Goal: Task Accomplishment & Management: Complete application form

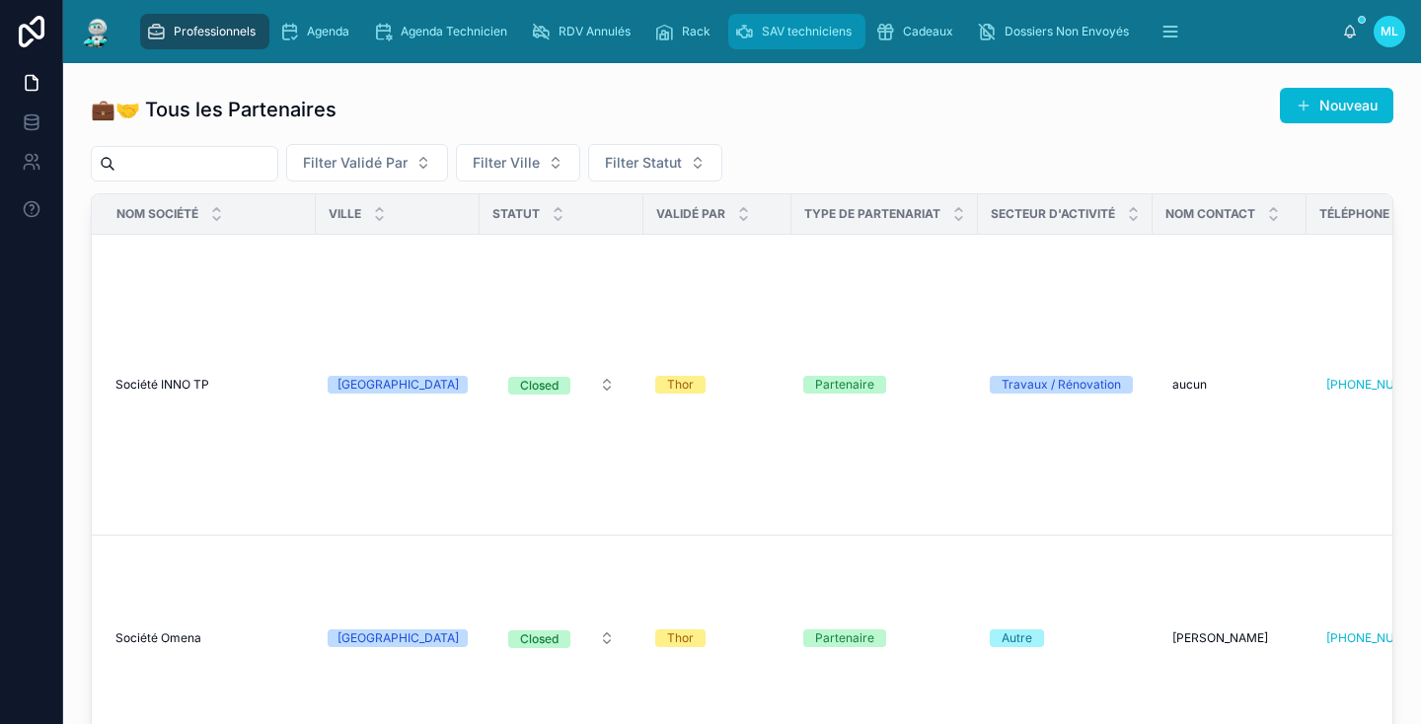
click at [790, 29] on span "SAV techniciens" at bounding box center [807, 32] width 90 height 16
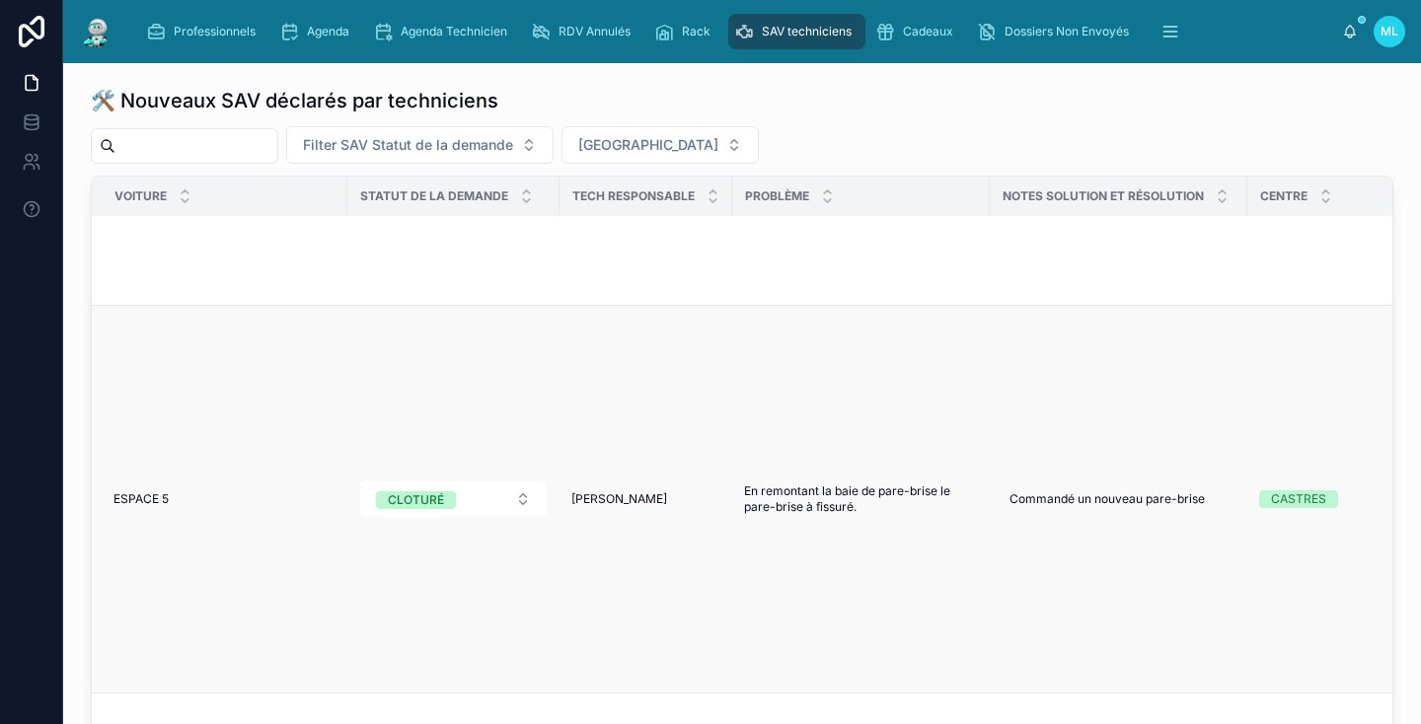
scroll to position [2112, 2]
click at [513, 146] on span "Filter SAV Statut de la demande" at bounding box center [408, 145] width 210 height 20
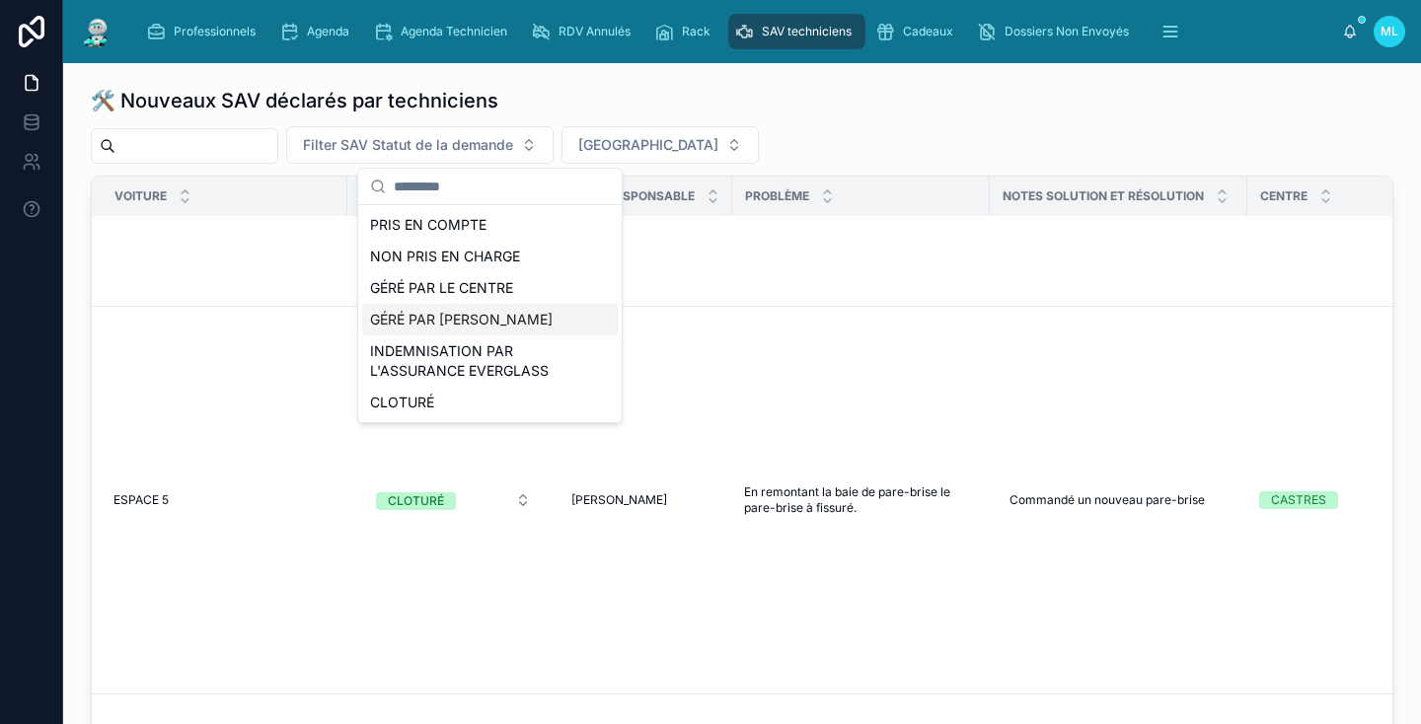
click at [461, 319] on div "GÉRÉ PAR [PERSON_NAME]" at bounding box center [490, 320] width 256 height 32
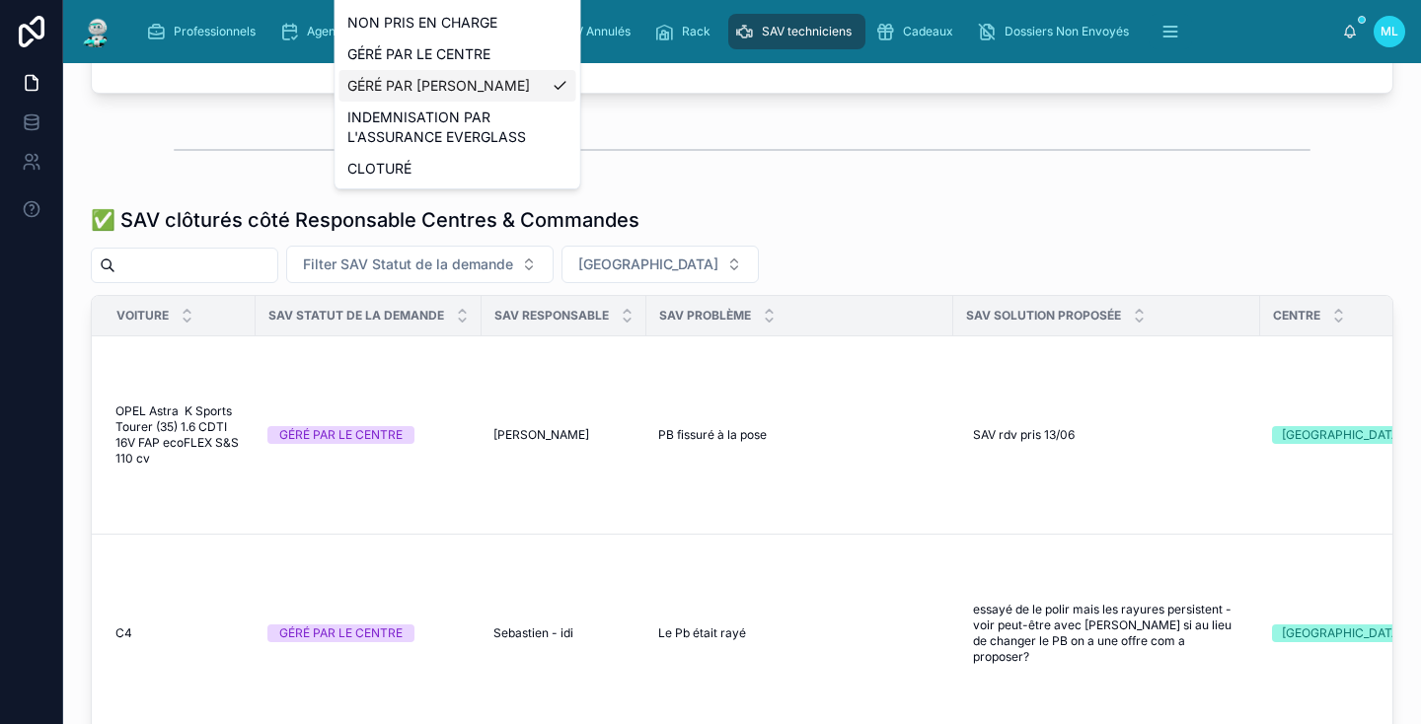
click at [718, 199] on div "✅ SAV clôturés côté Responsable Centres & Commandes Filter SAV Statut de la dem…" at bounding box center [742, 551] width 1326 height 707
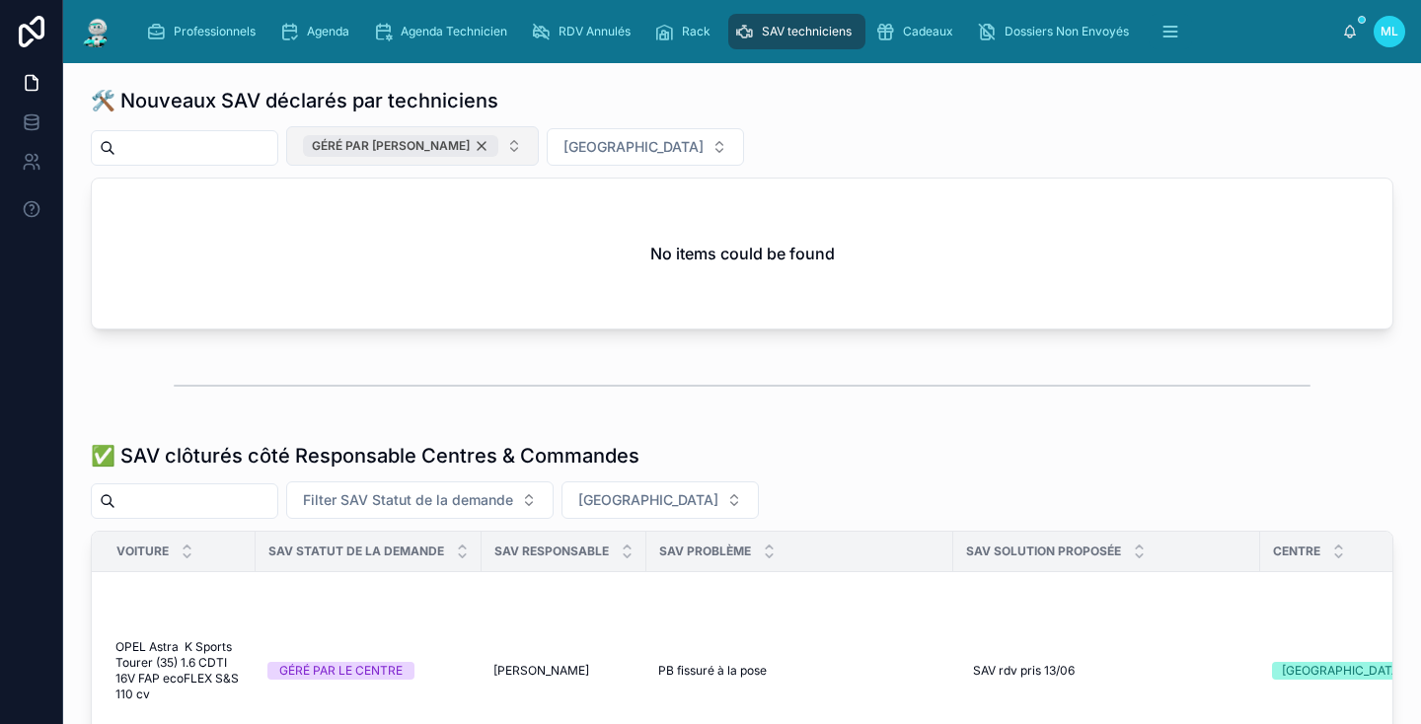
click at [498, 152] on div "GÉRÉ PAR [PERSON_NAME]" at bounding box center [400, 146] width 195 height 22
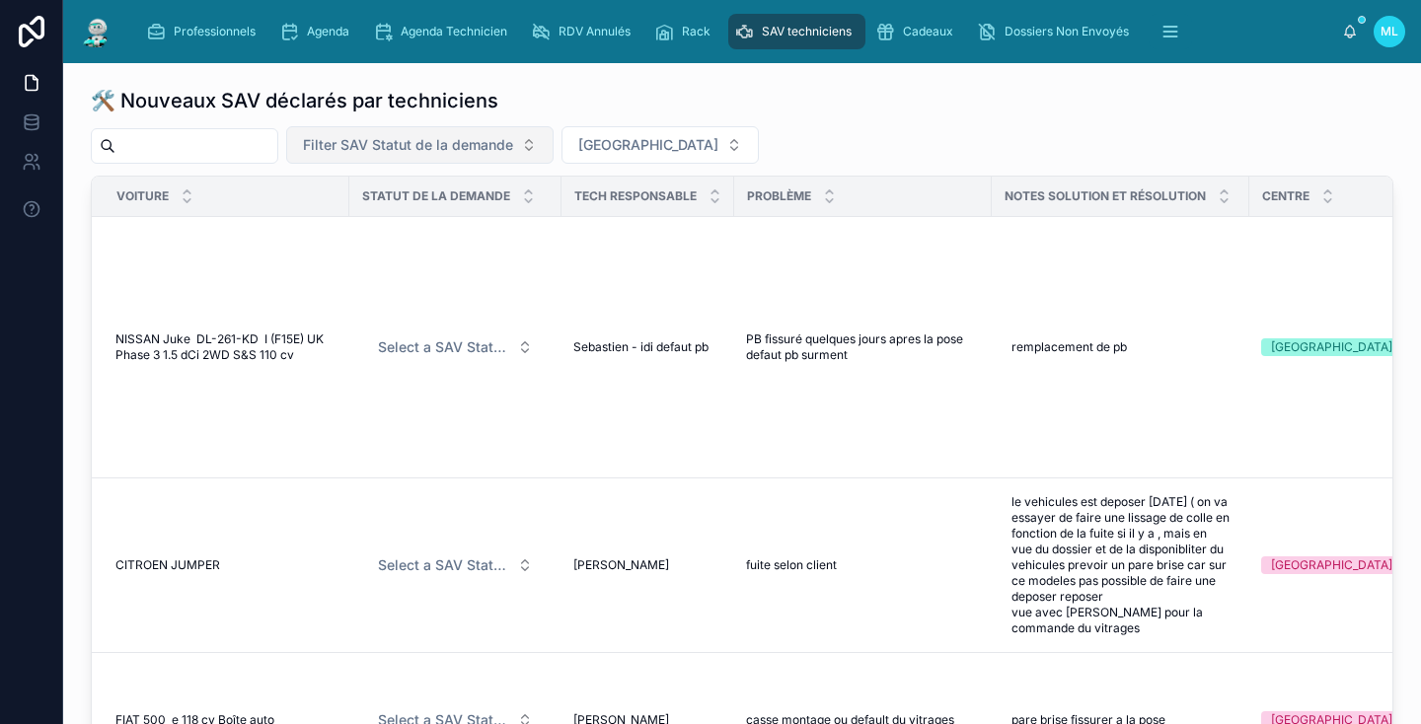
click at [513, 144] on span "Filter SAV Statut de la demande" at bounding box center [408, 145] width 210 height 20
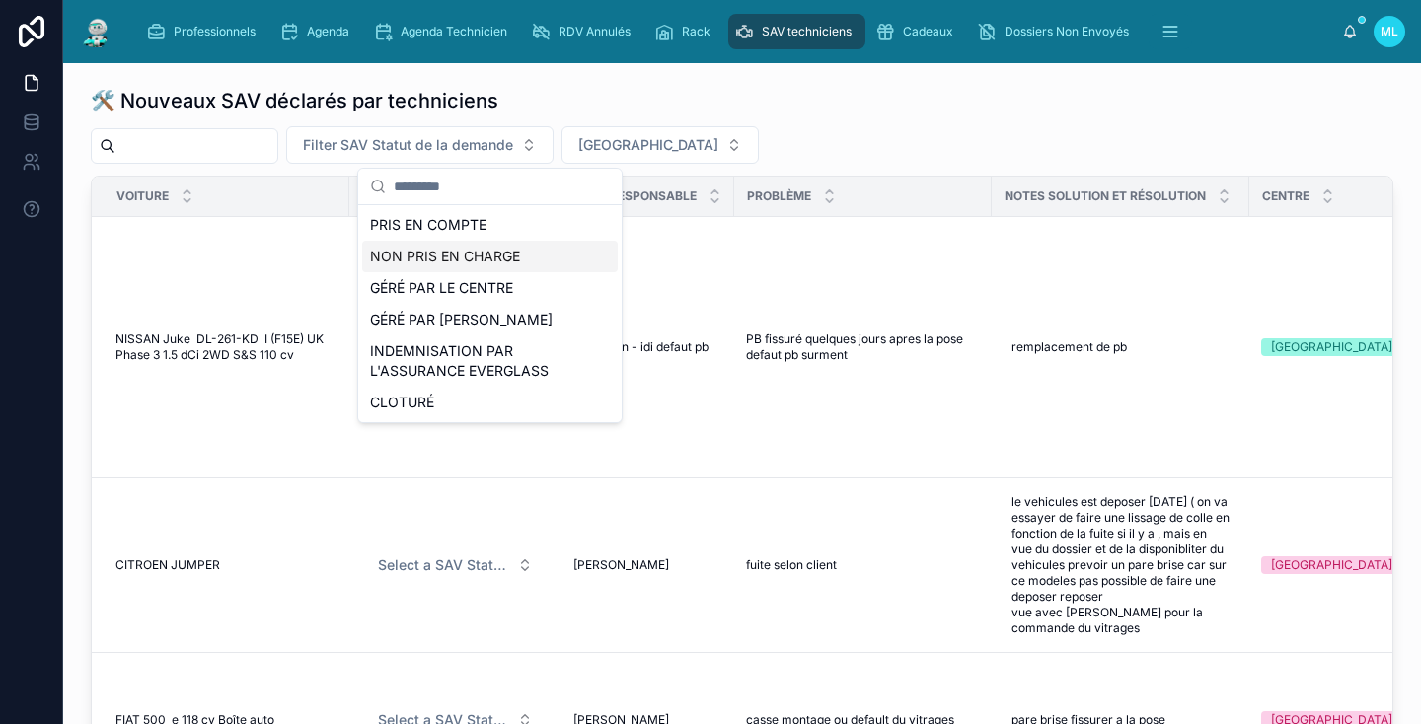
click at [529, 265] on div "NON PRIS EN CHARGE" at bounding box center [490, 257] width 256 height 32
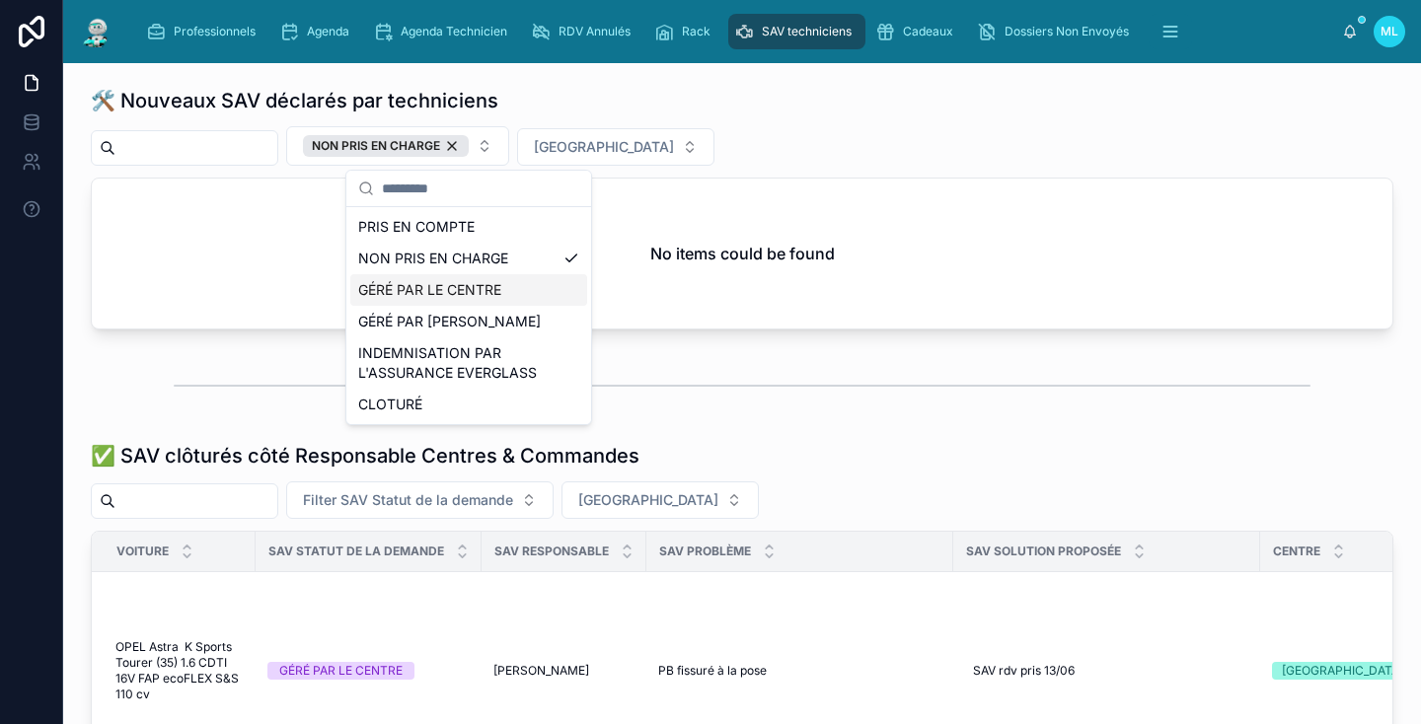
click at [717, 376] on div at bounding box center [742, 385] width 1136 height 49
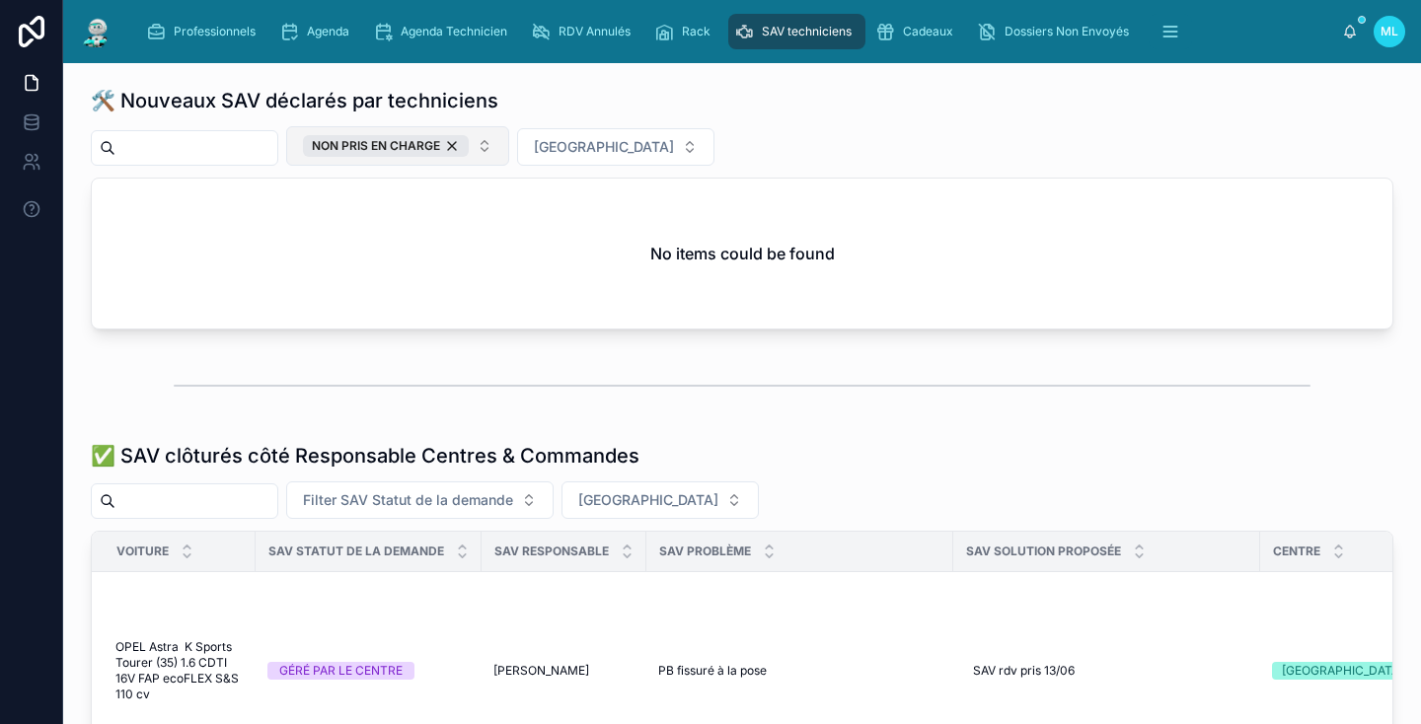
click at [492, 131] on button "NON PRIS EN CHARGE" at bounding box center [397, 145] width 223 height 39
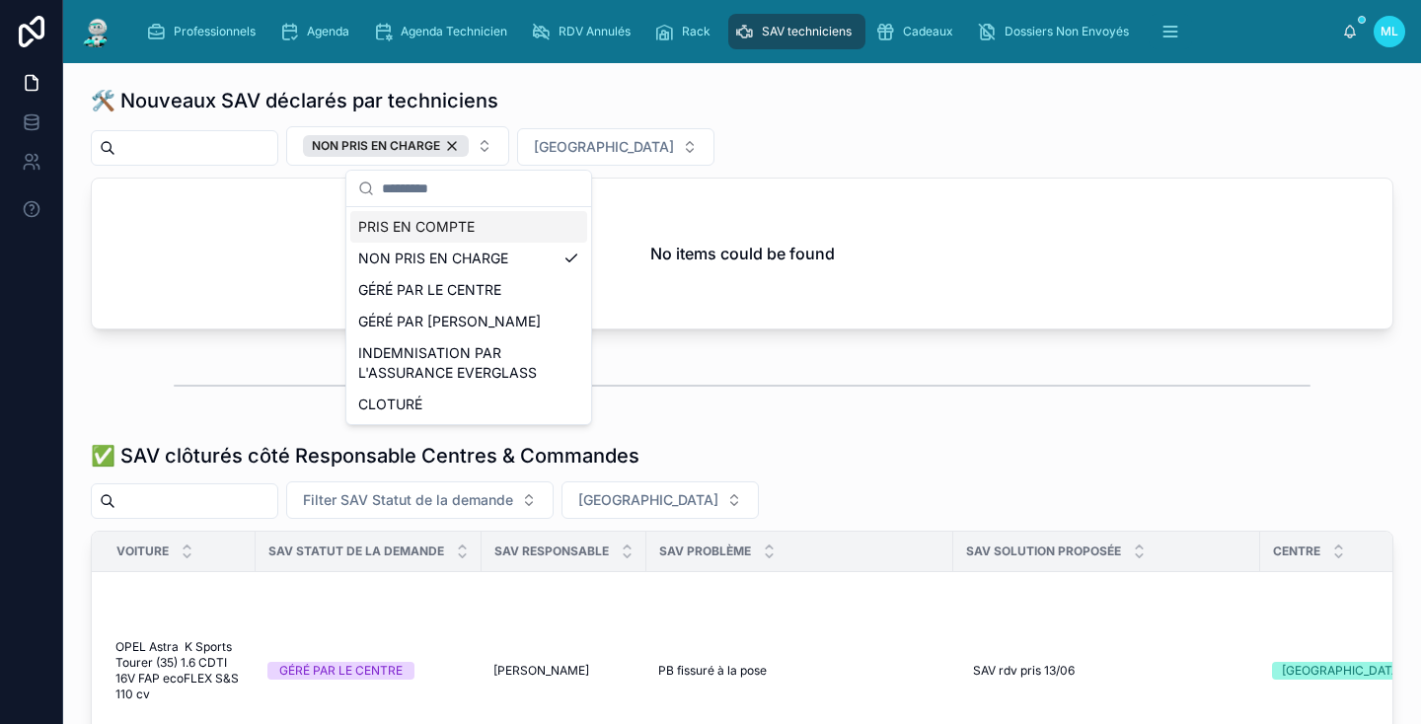
click at [475, 224] on div "PRIS EN COMPTE" at bounding box center [468, 227] width 237 height 32
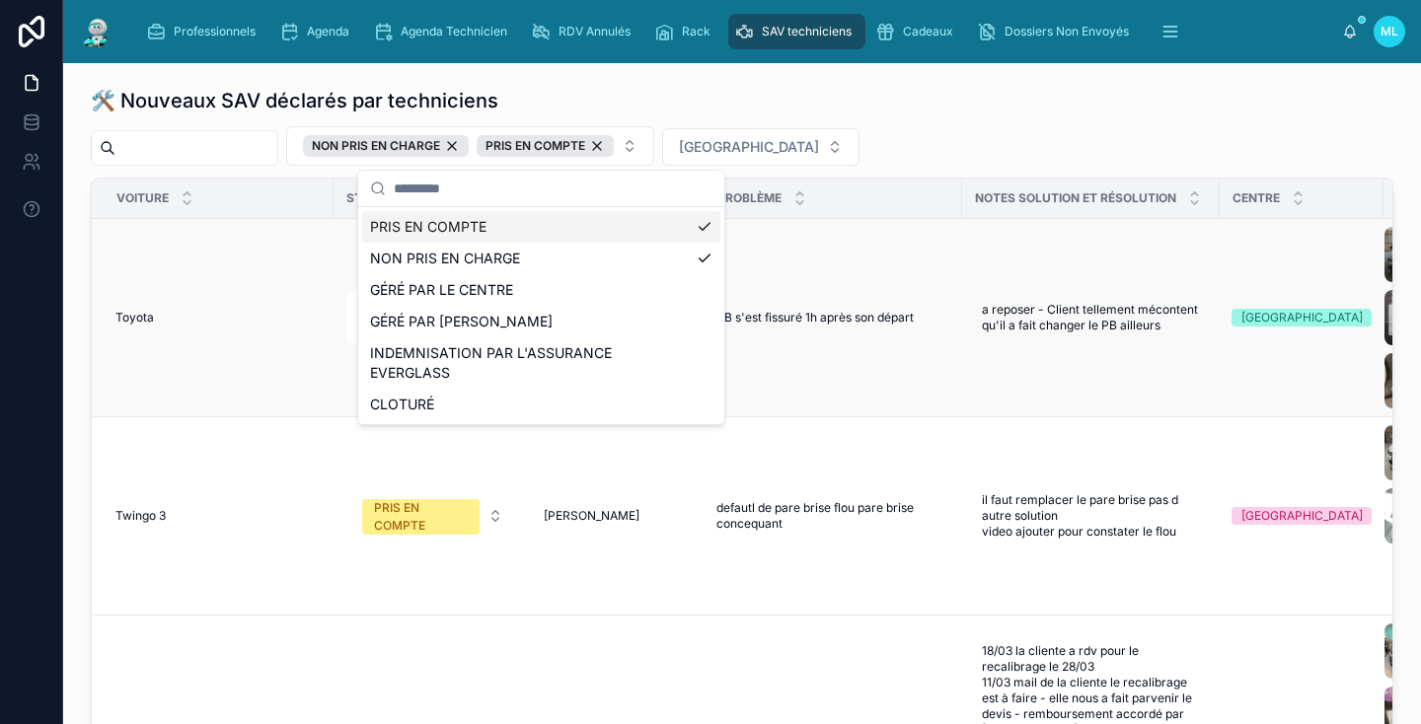
click at [303, 237] on td "Toyota Toyota" at bounding box center [213, 318] width 242 height 198
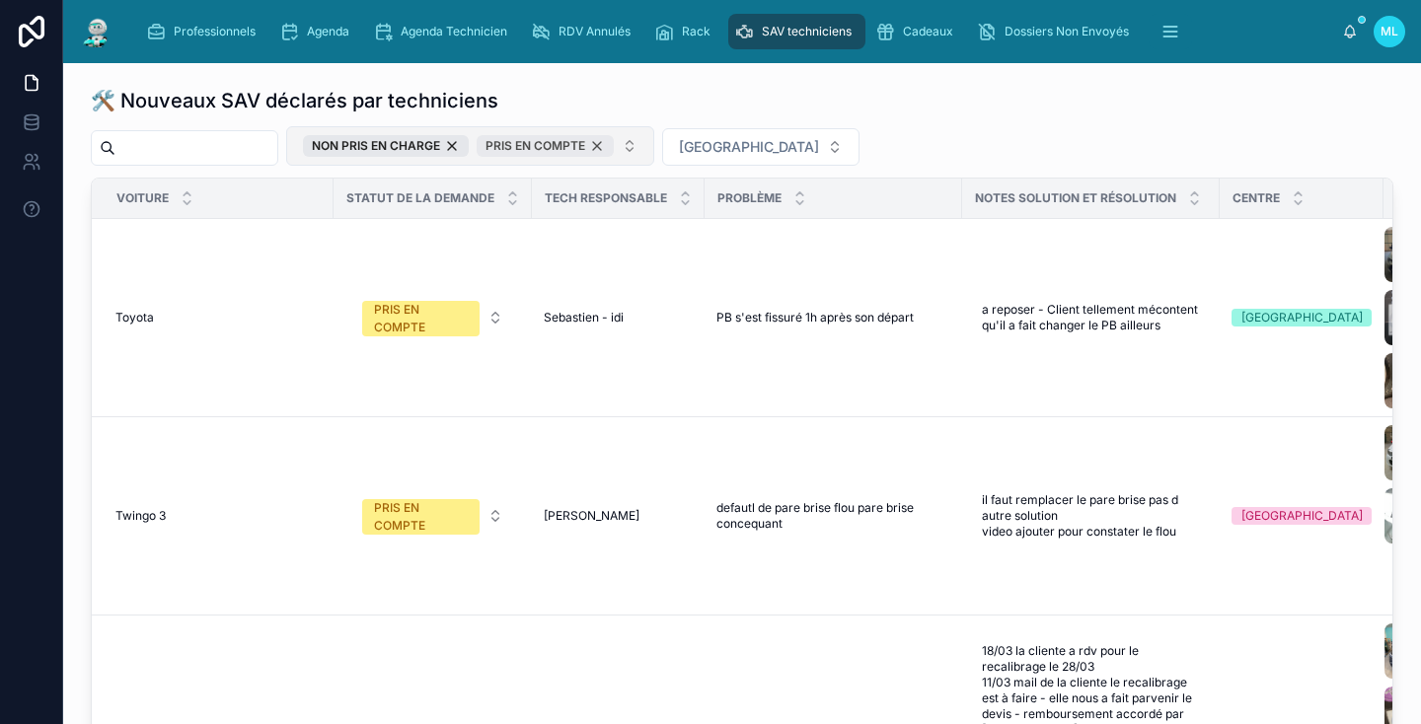
click at [614, 143] on div "PRIS EN COMPTE" at bounding box center [544, 146] width 137 height 22
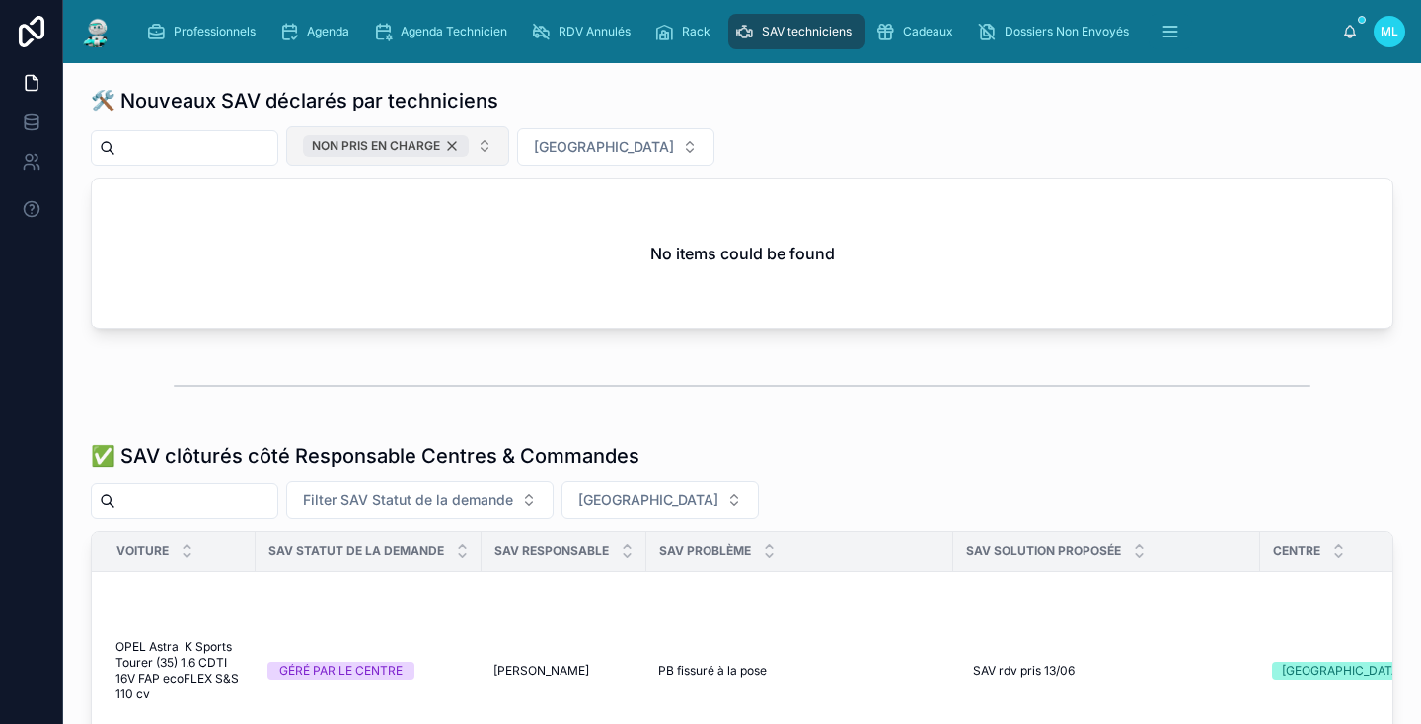
click at [469, 146] on div "NON PRIS EN CHARGE" at bounding box center [386, 146] width 166 height 22
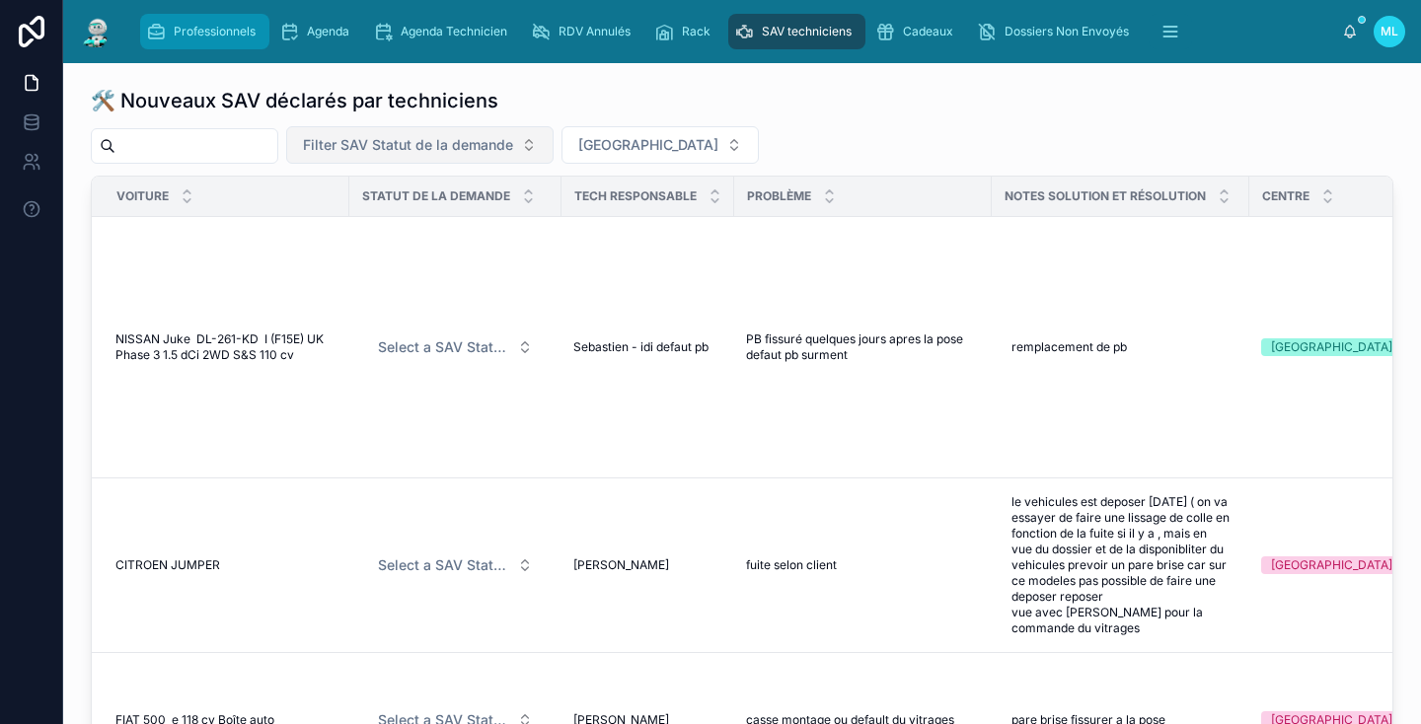
click at [214, 37] on span "Professionnels" at bounding box center [215, 32] width 82 height 16
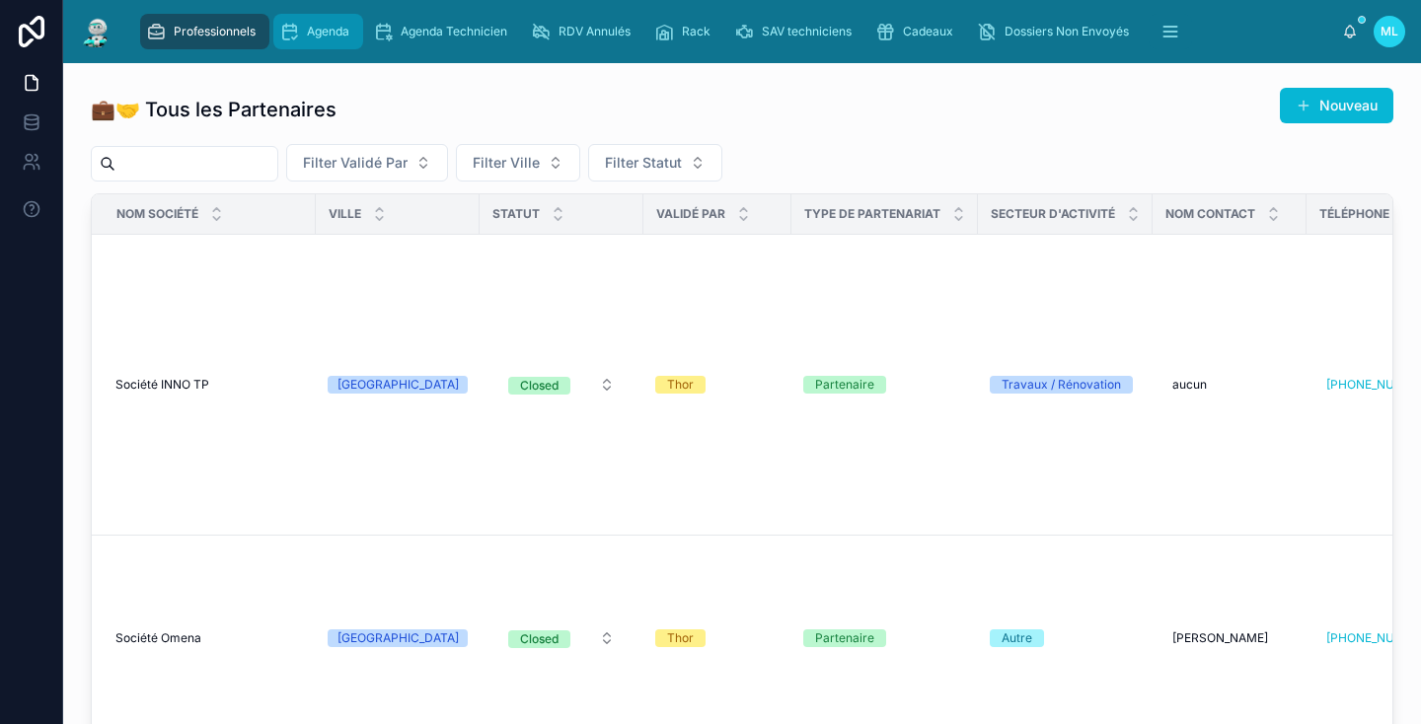
click at [335, 32] on span "Agenda" at bounding box center [328, 32] width 42 height 16
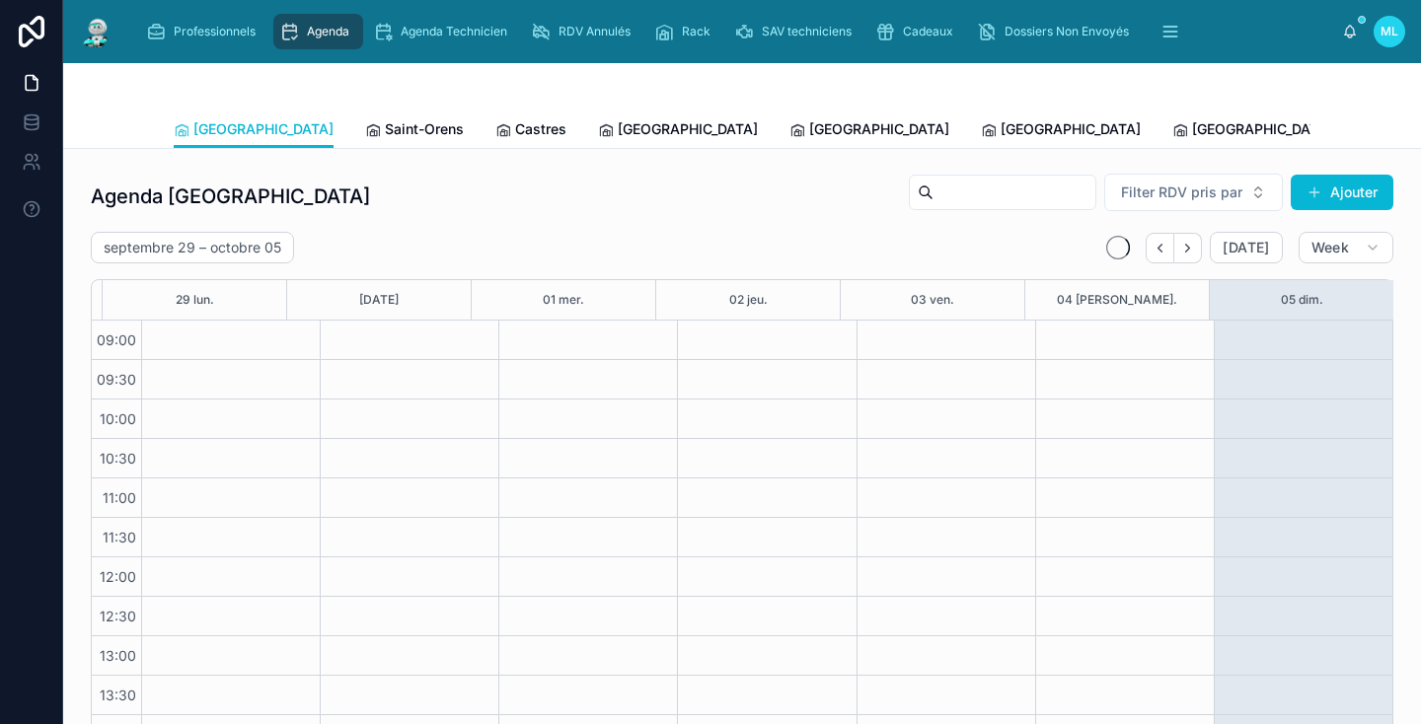
scroll to position [258, 0]
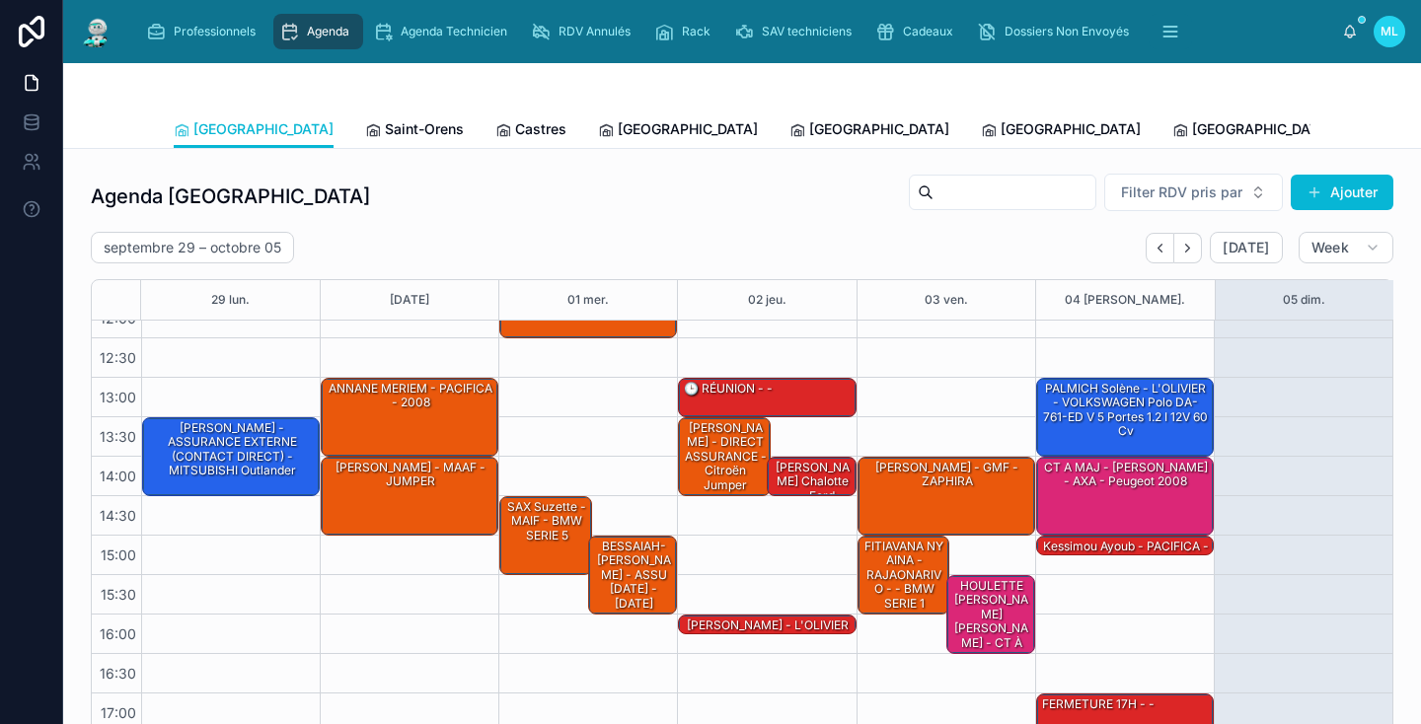
click at [1383, 130] on span "[PERSON_NAME]" at bounding box center [1439, 129] width 113 height 20
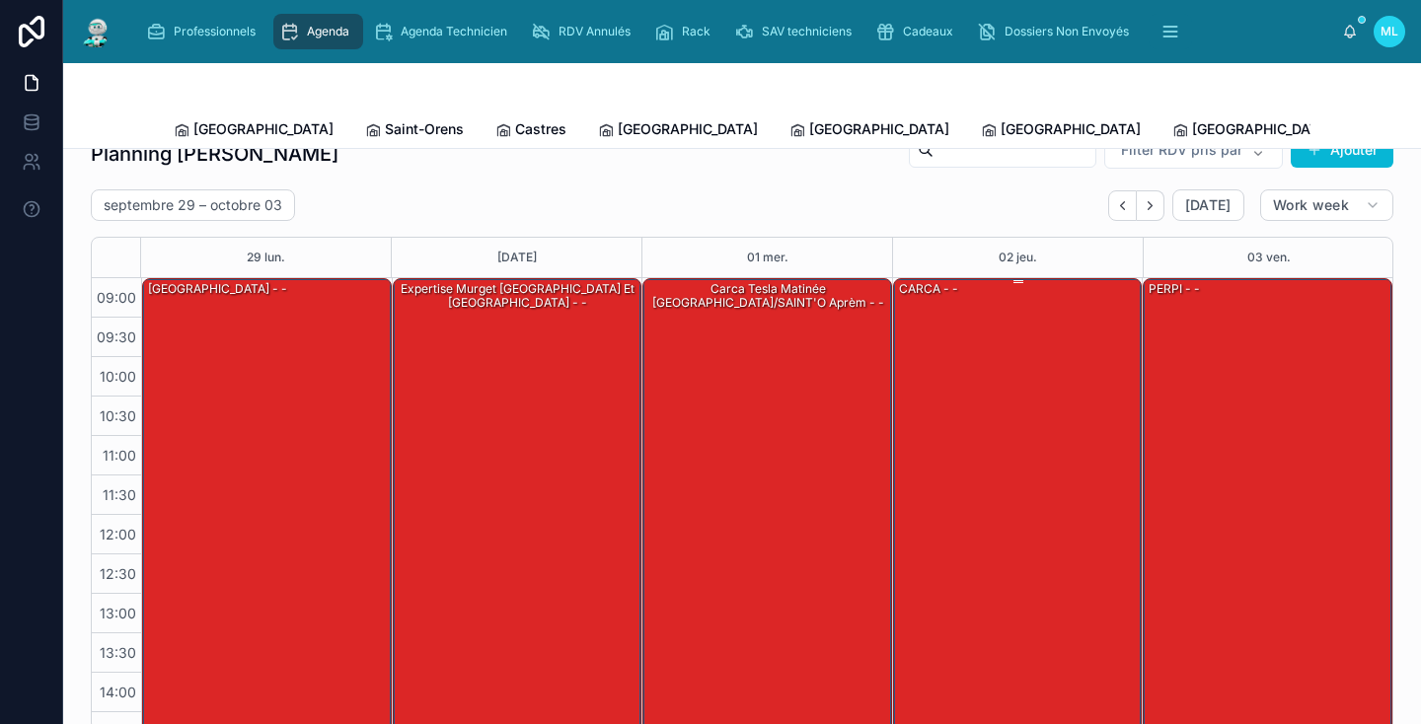
scroll to position [37, 0]
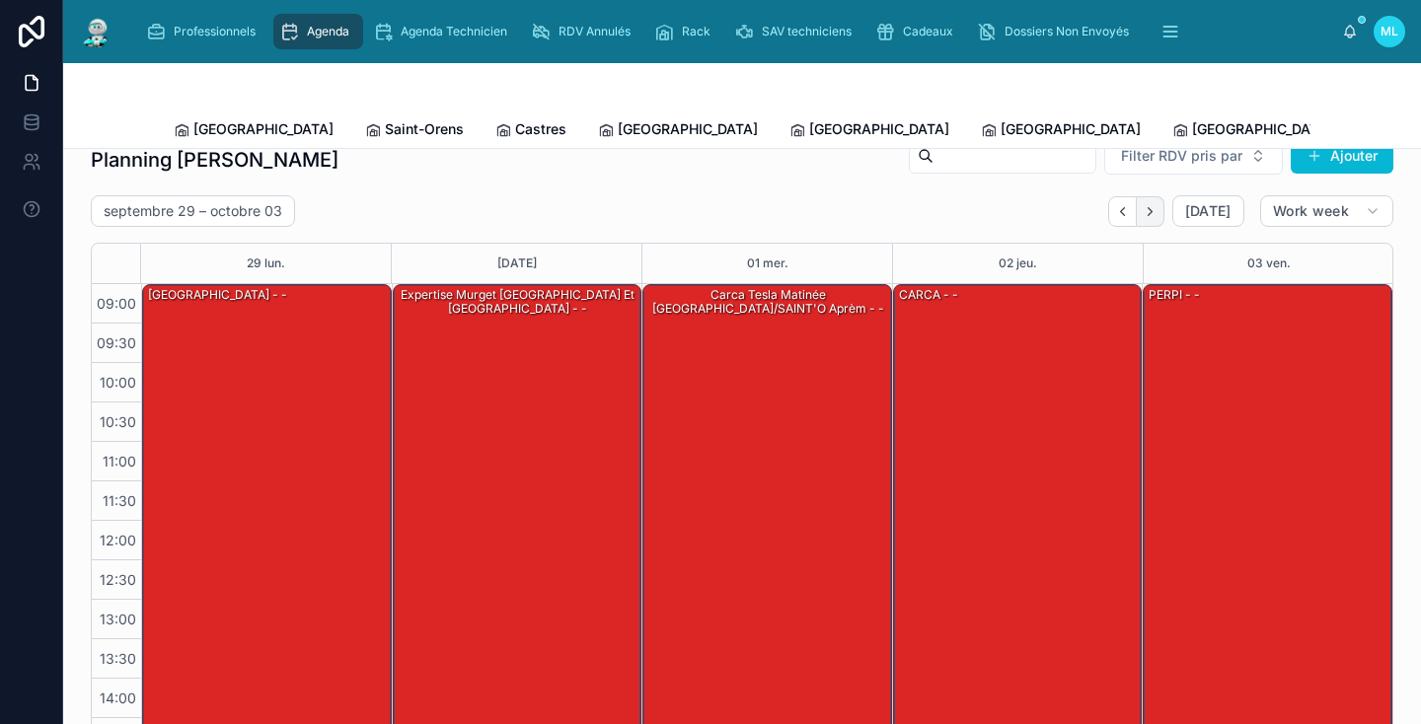
click at [1157, 224] on button "Next" at bounding box center [1150, 211] width 28 height 31
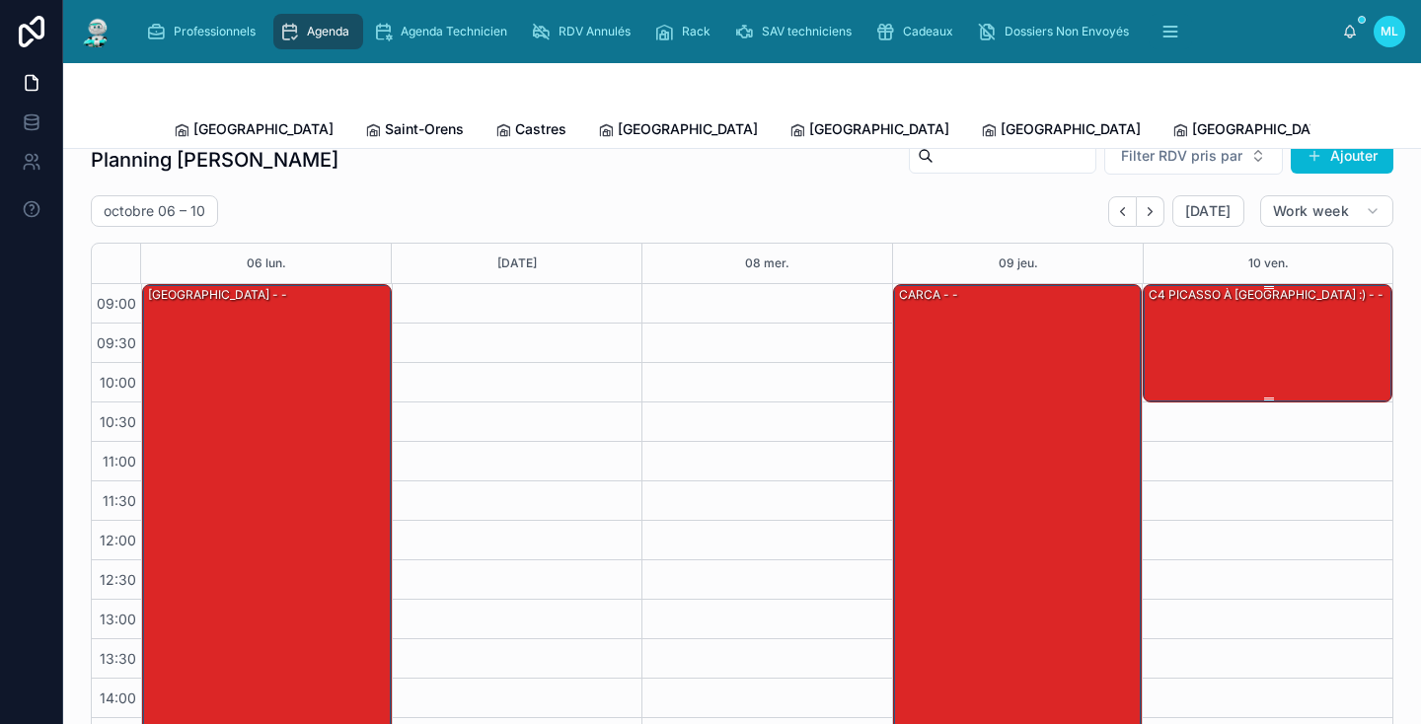
click at [1245, 339] on div "C4 PICASSO À [GEOGRAPHIC_DATA] :) - -" at bounding box center [1268, 342] width 244 height 114
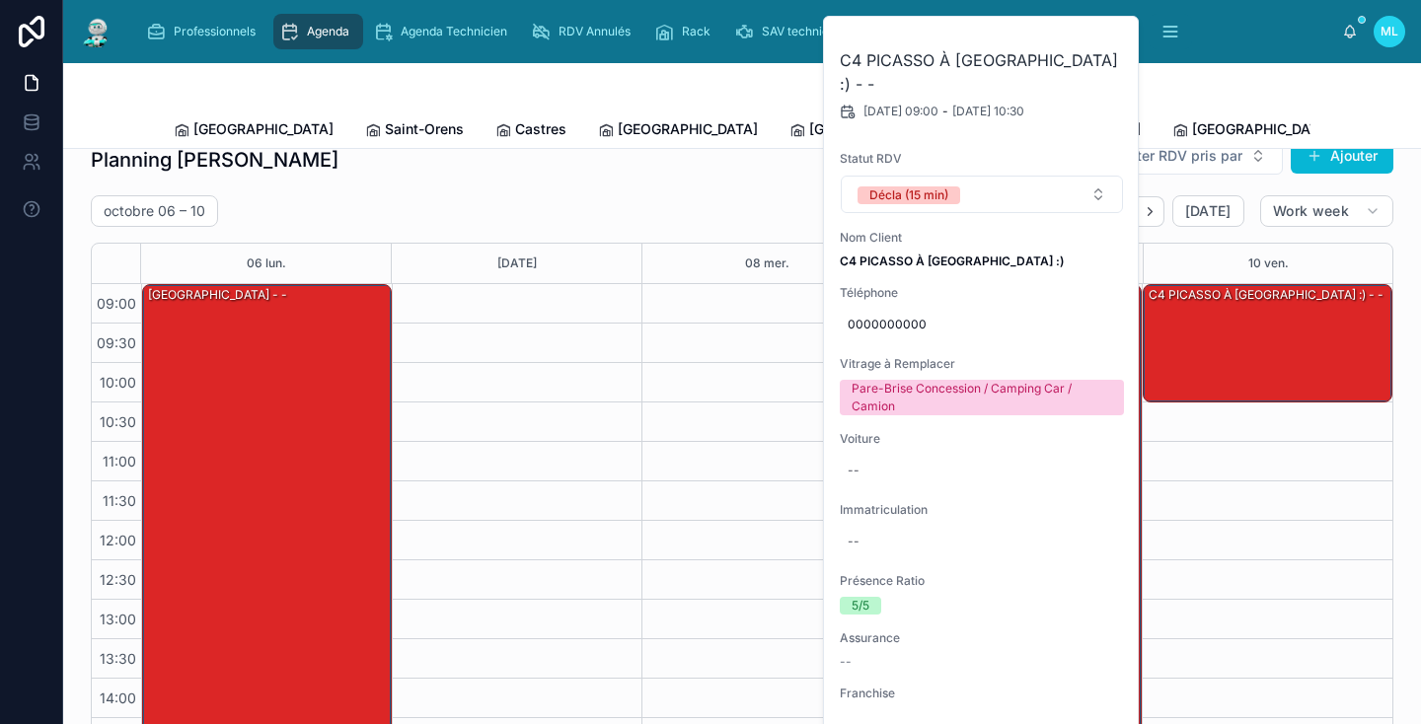
click at [583, 187] on div "Planning [PERSON_NAME] RDV pris par Ajouter [DATE] – [DATE] [DATE] Work week 06…" at bounding box center [742, 436] width 1302 height 601
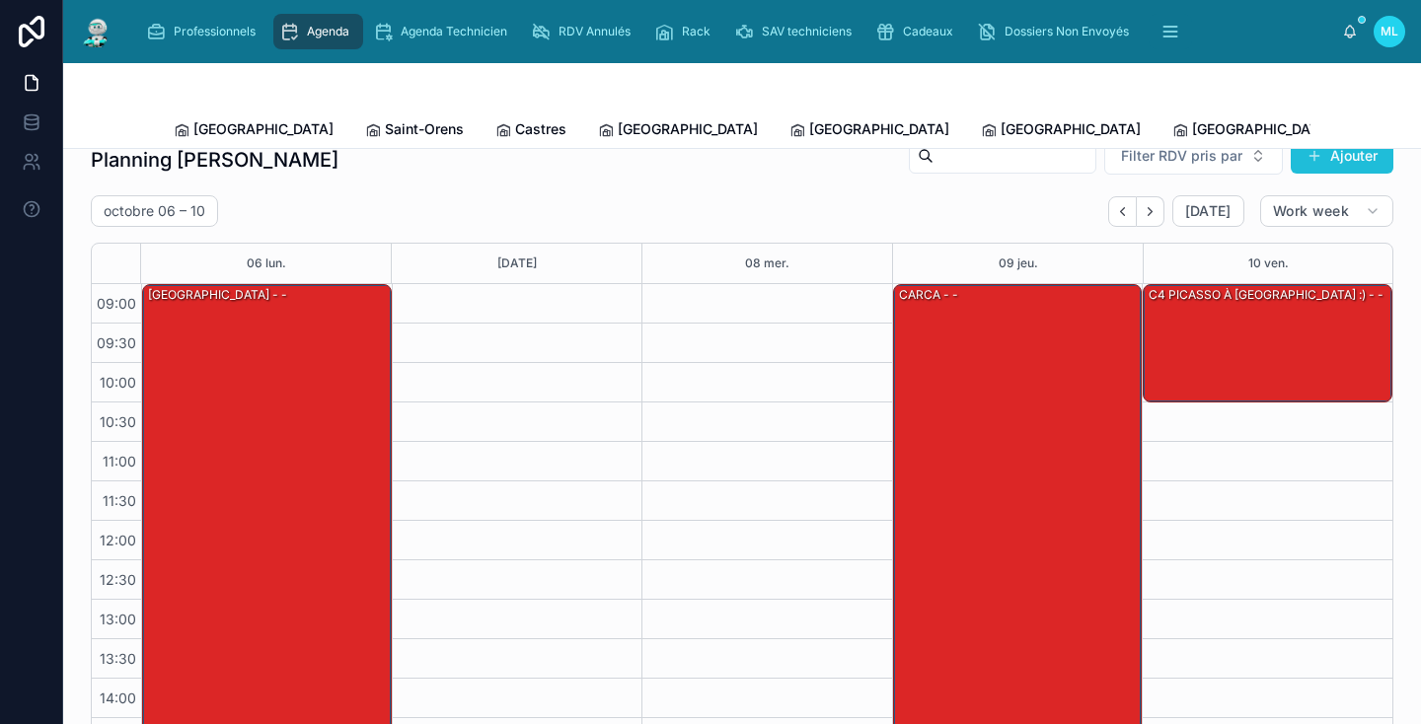
click at [1348, 163] on button "Ajouter" at bounding box center [1341, 156] width 103 height 36
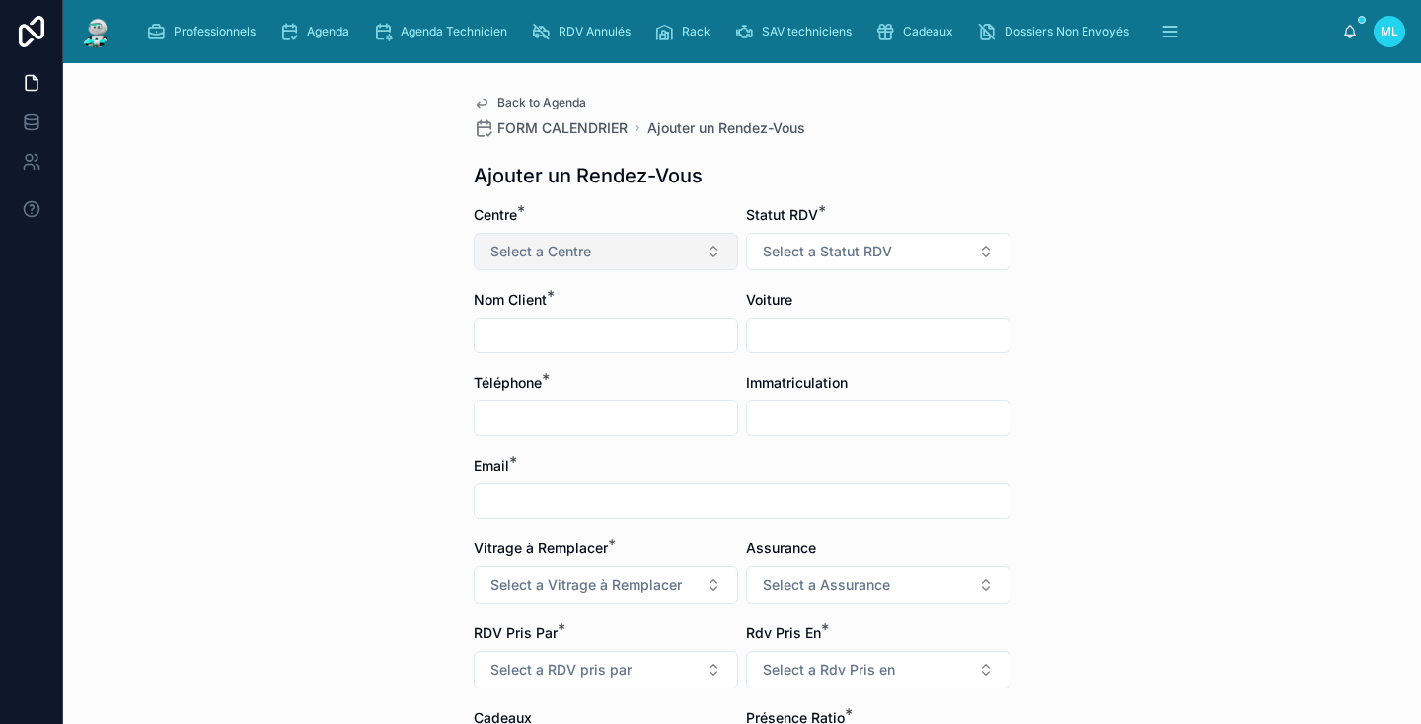
click at [662, 262] on button "Select a Centre" at bounding box center [606, 251] width 264 height 37
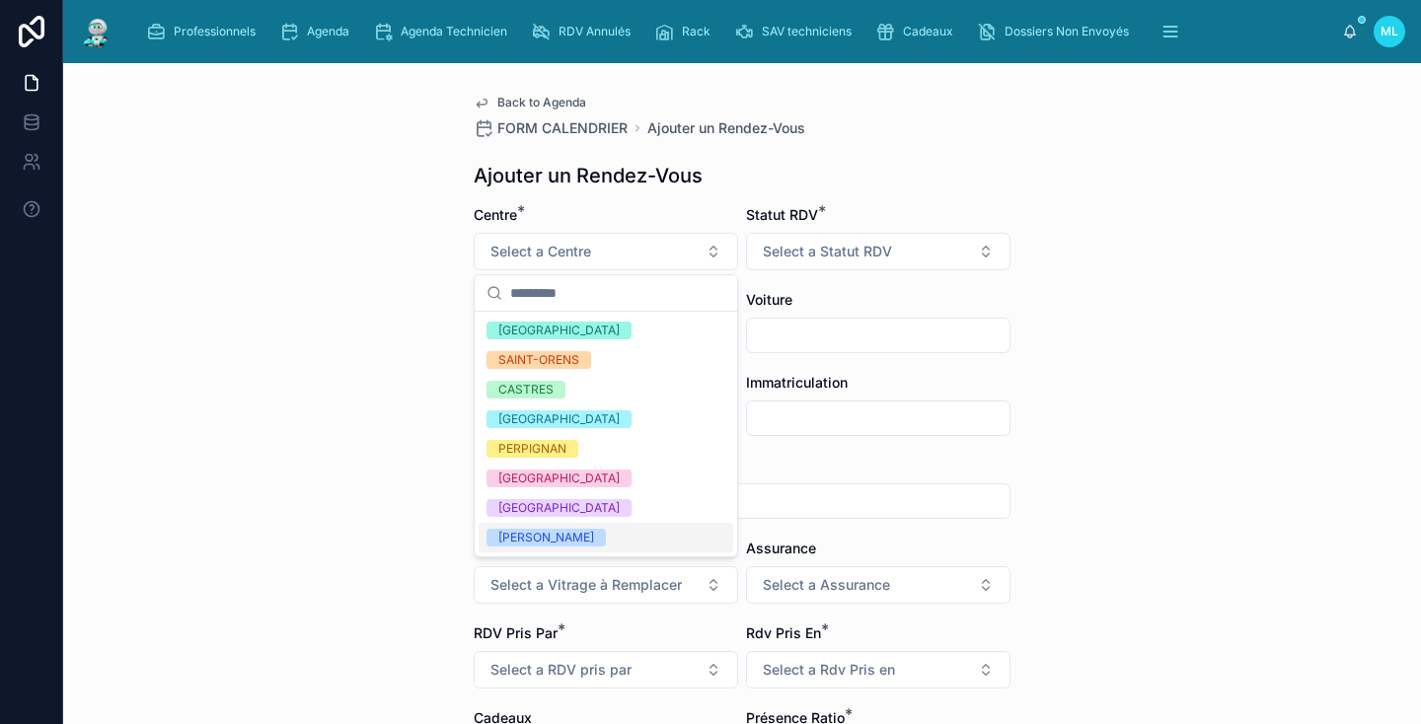
click at [566, 541] on div "[PERSON_NAME]" at bounding box center [605, 538] width 255 height 30
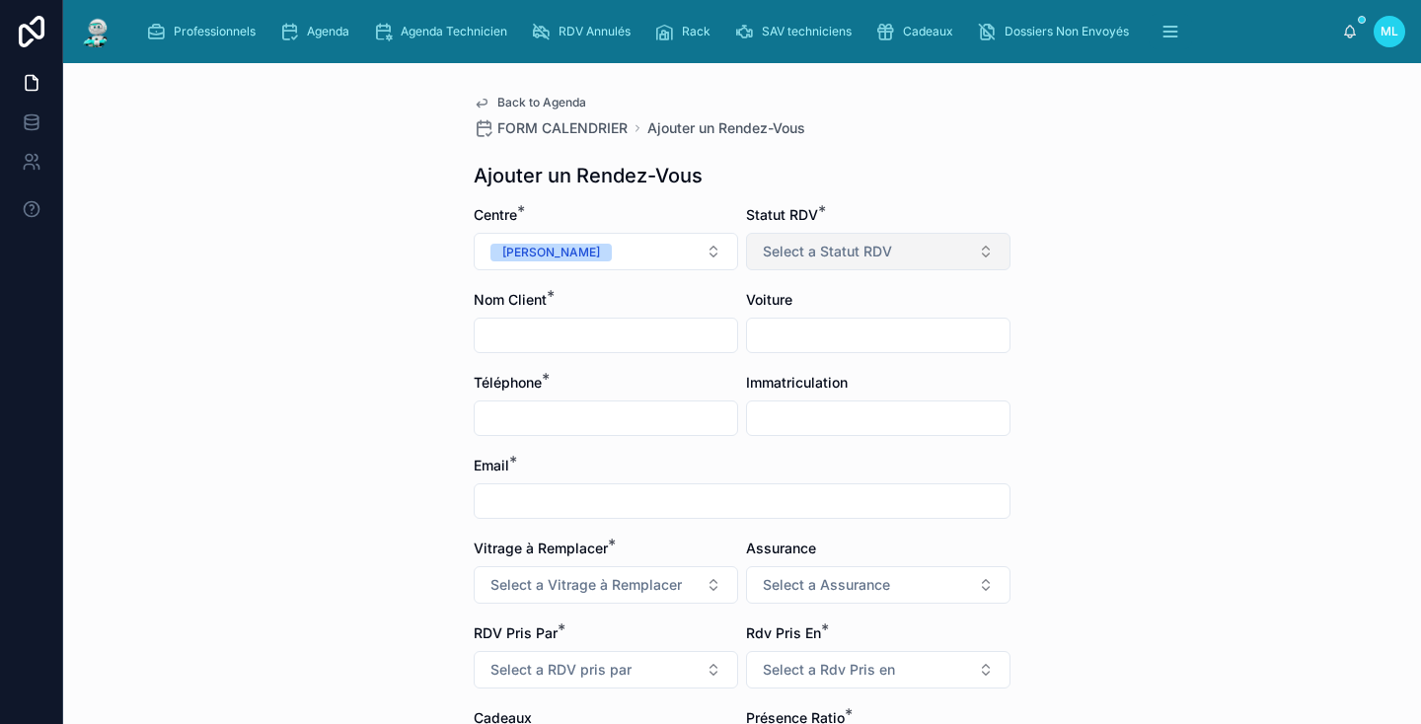
click at [866, 242] on span "Select a Statut RDV" at bounding box center [827, 252] width 129 height 20
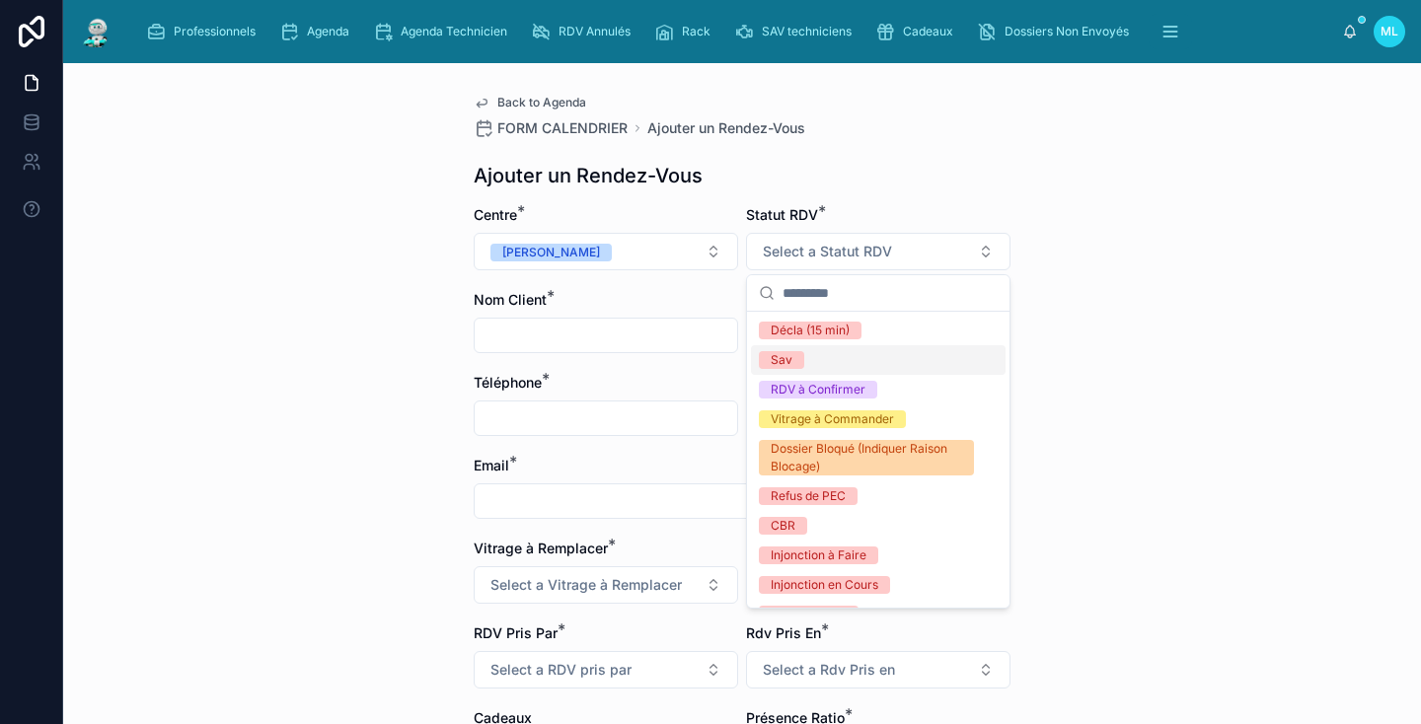
click at [817, 360] on div "Sav" at bounding box center [878, 360] width 255 height 30
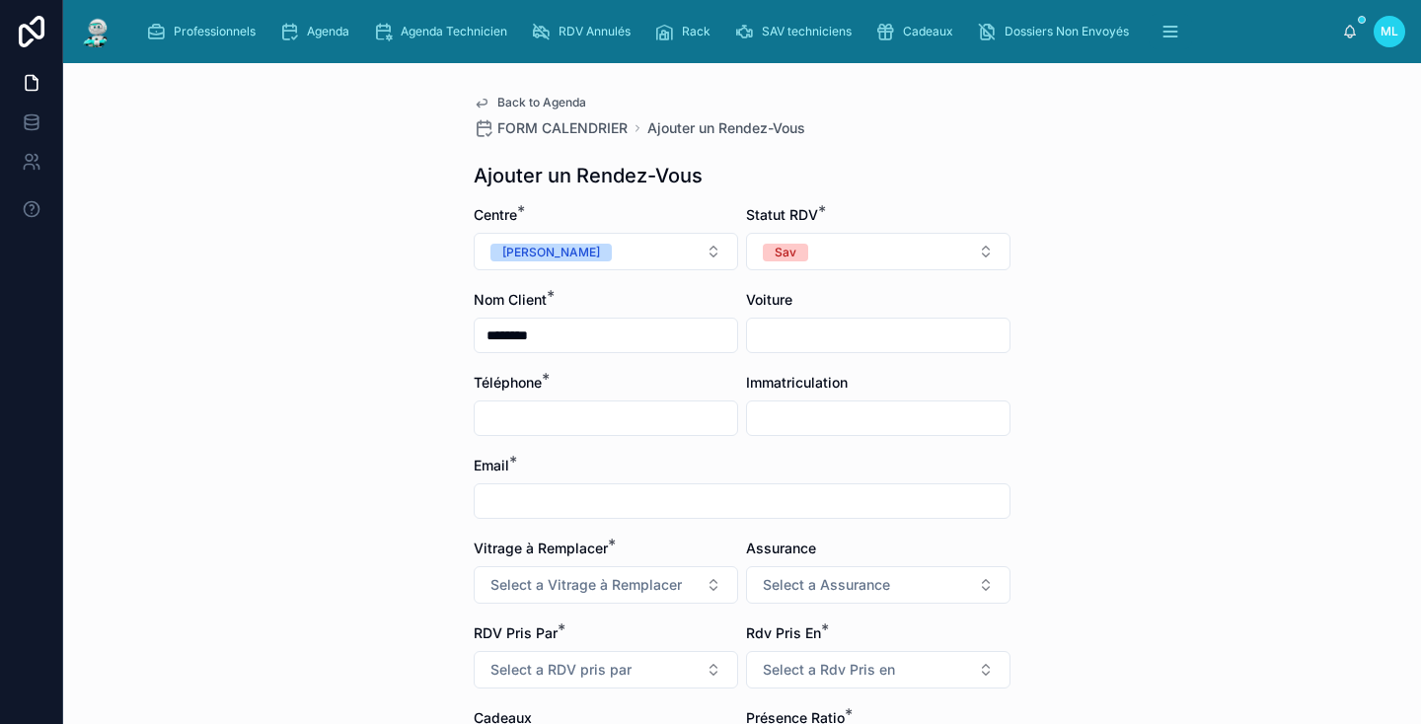
type input "********"
click at [652, 417] on input "text" at bounding box center [606, 418] width 262 height 28
type input "**********"
click at [655, 575] on span "Select a Vitrage à Remplacer" at bounding box center [585, 585] width 191 height 20
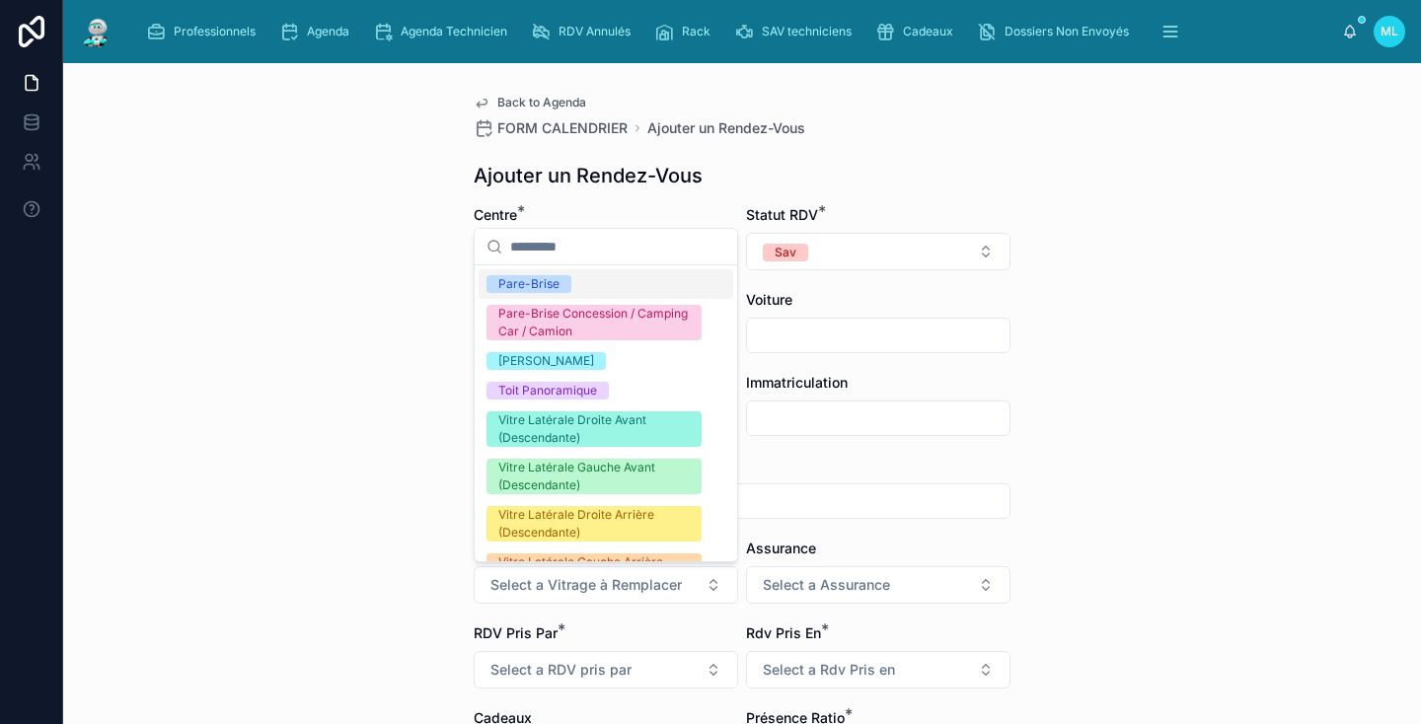
click at [574, 285] on div "Pare-Brise" at bounding box center [605, 284] width 255 height 30
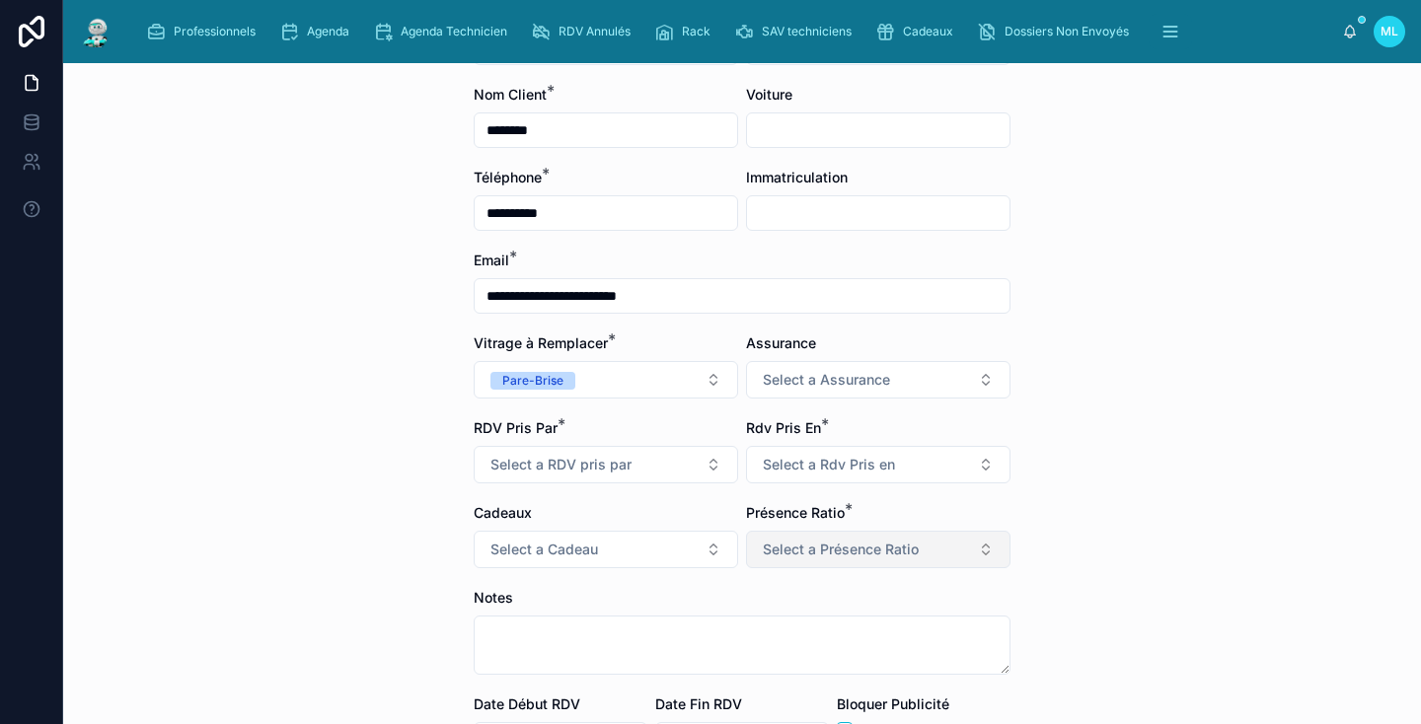
scroll to position [248, 0]
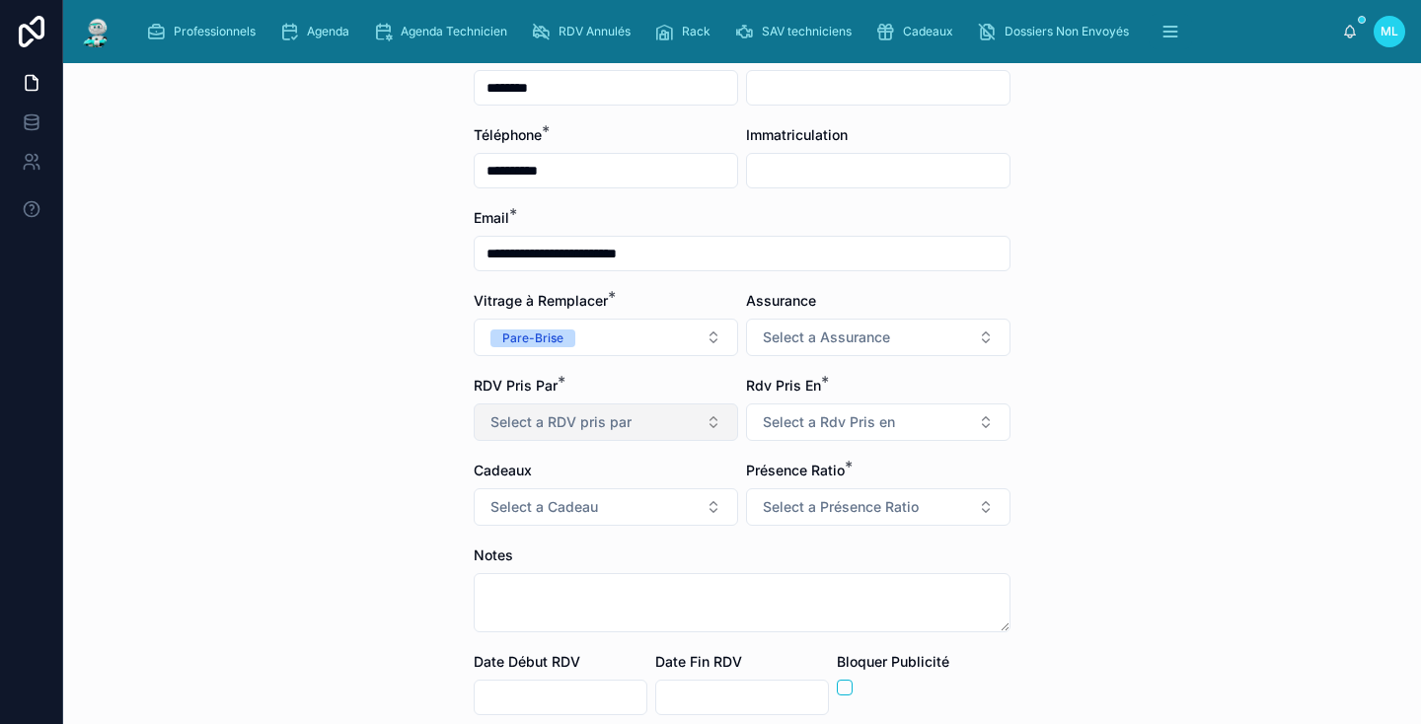
click at [605, 419] on span "Select a RDV pris par" at bounding box center [560, 422] width 141 height 20
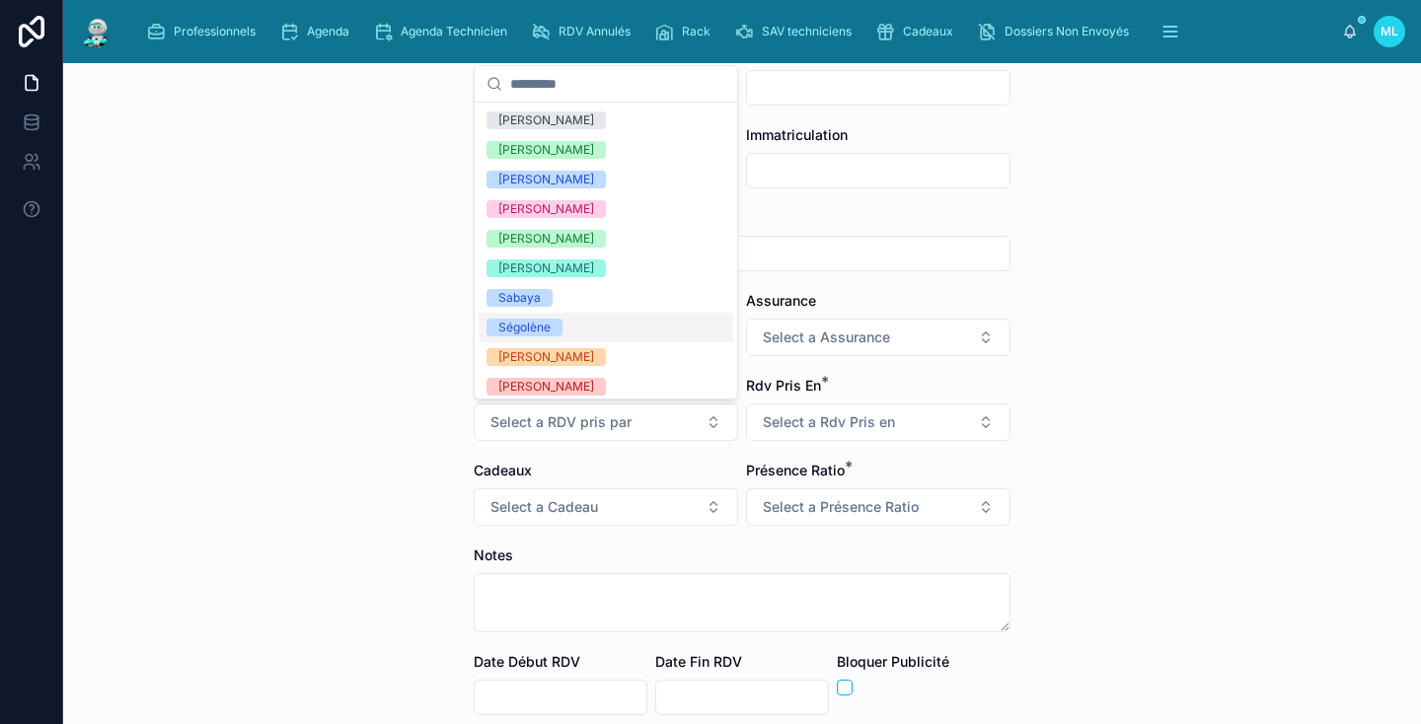
scroll to position [321, 0]
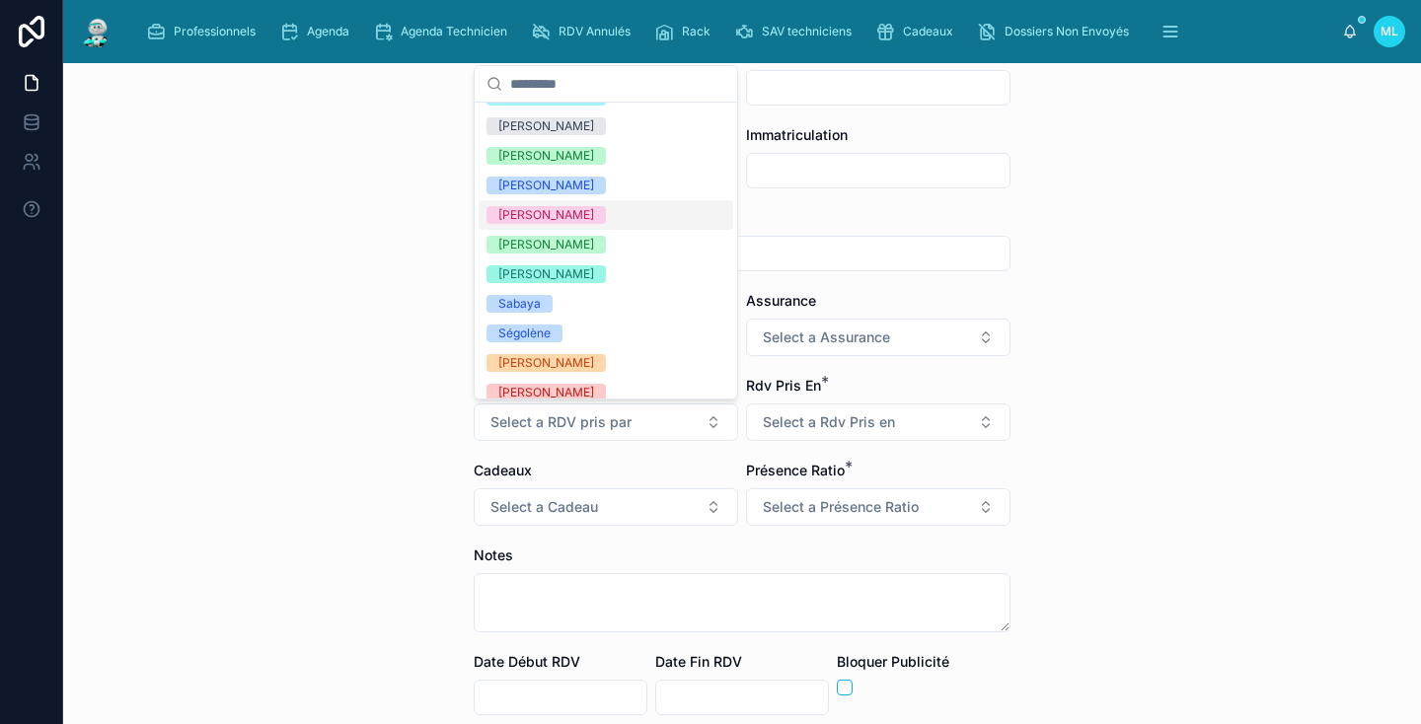
click at [555, 216] on div "[PERSON_NAME]" at bounding box center [605, 215] width 255 height 30
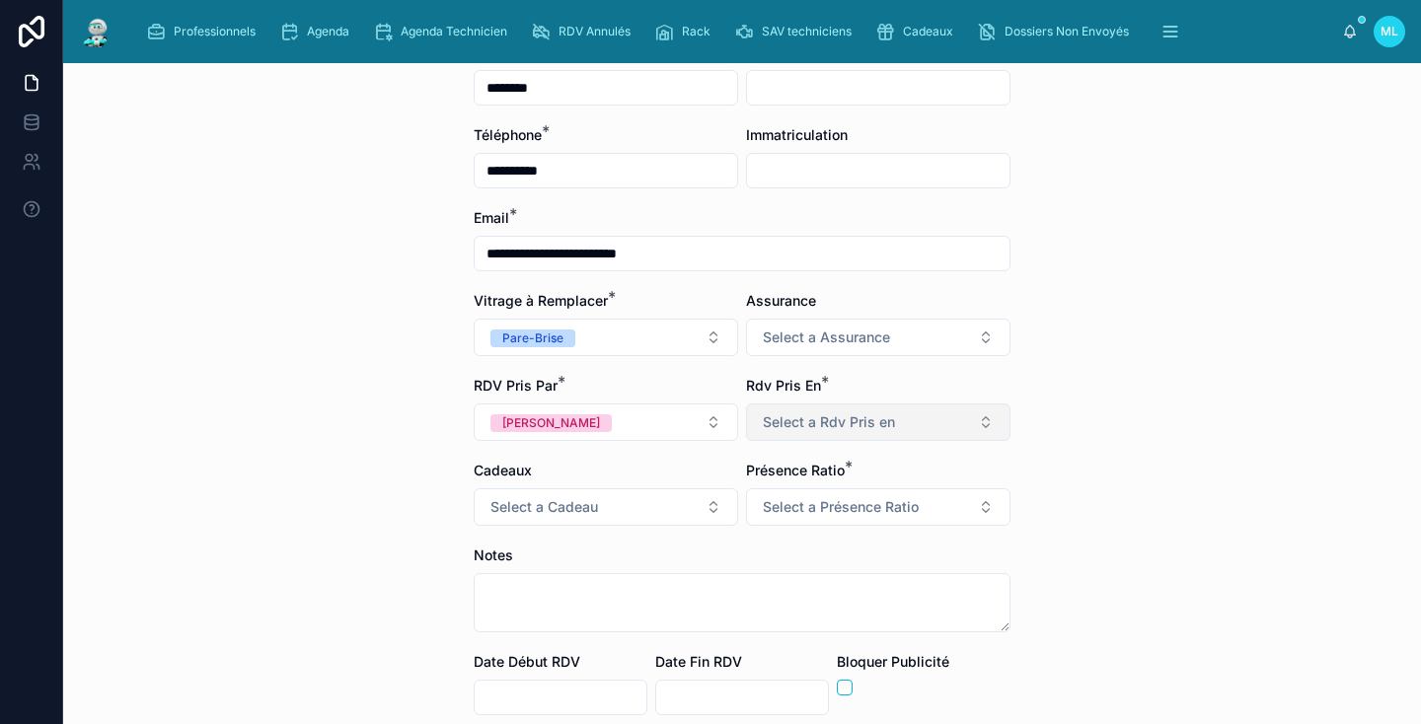
click at [918, 432] on button "Select a Rdv Pris en" at bounding box center [878, 421] width 264 height 37
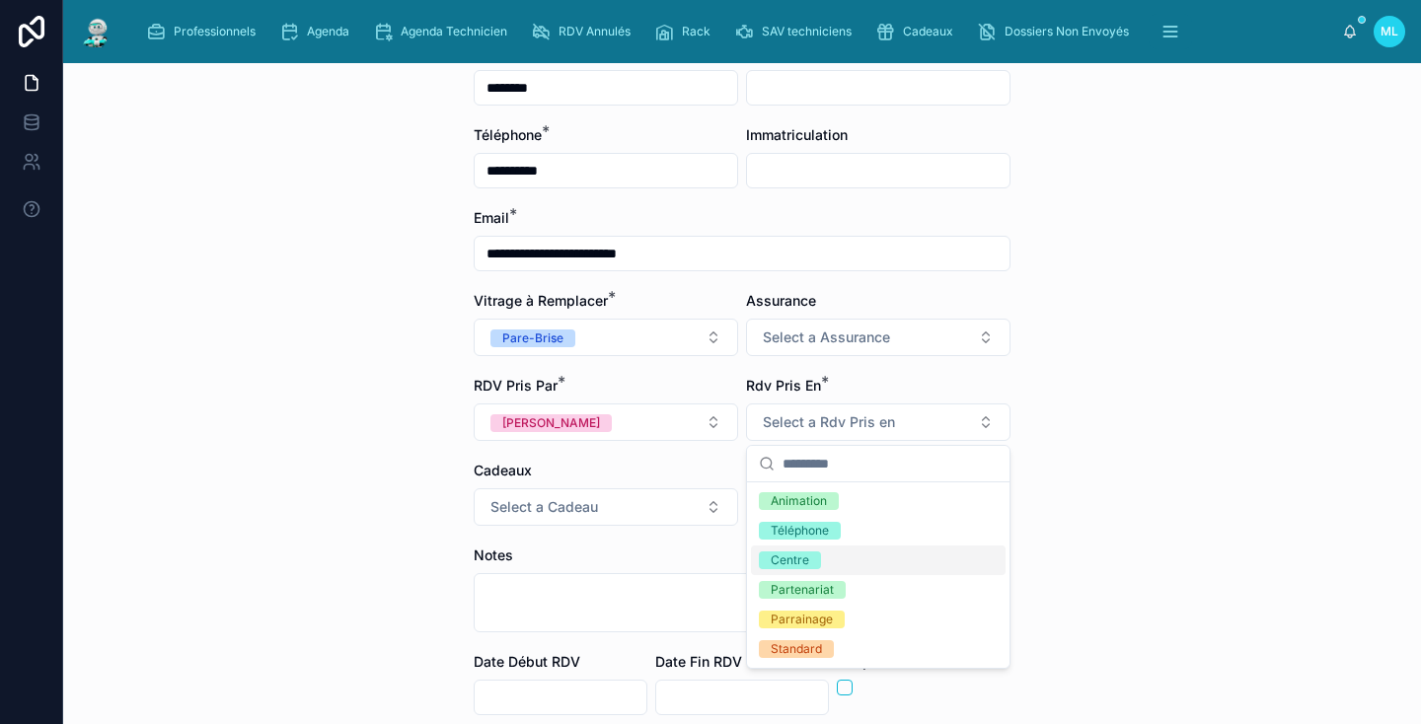
click at [819, 564] on span "Centre" at bounding box center [790, 560] width 62 height 18
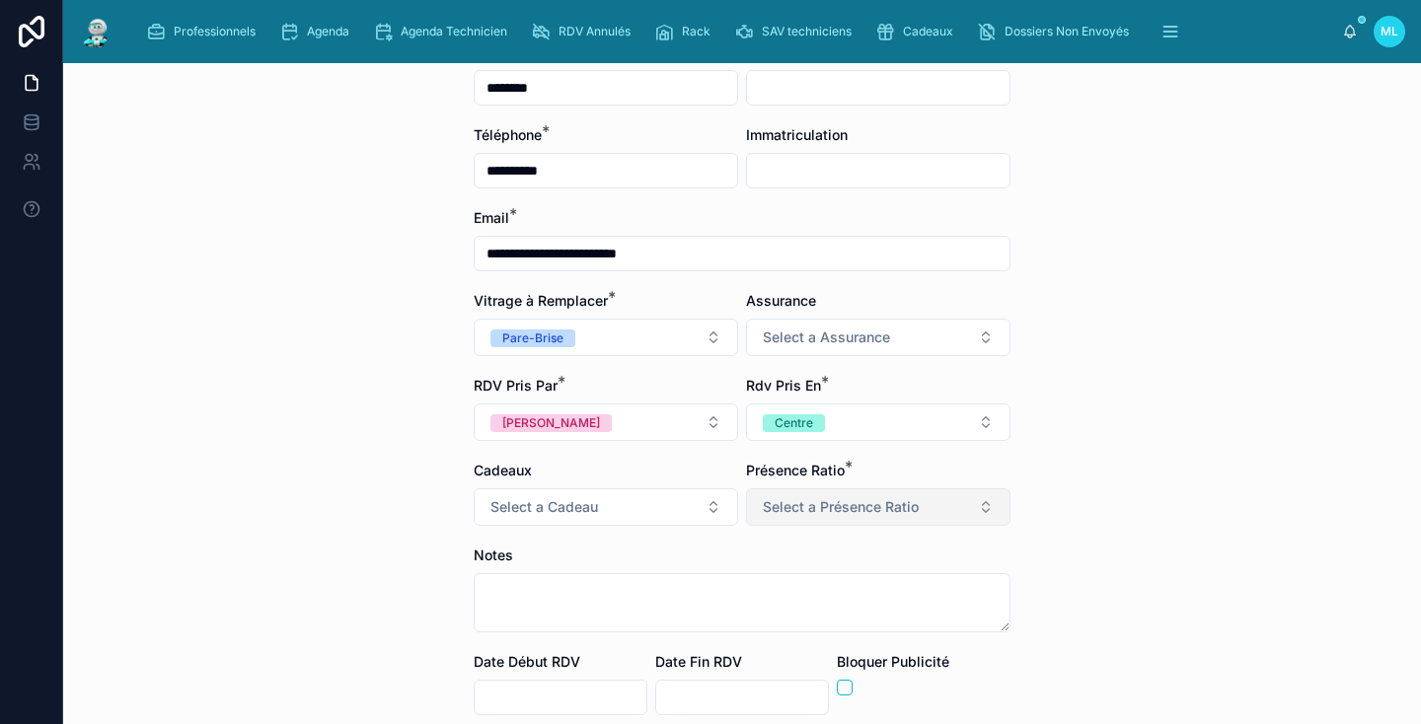
click at [797, 507] on span "Select a Présence Ratio" at bounding box center [841, 507] width 156 height 20
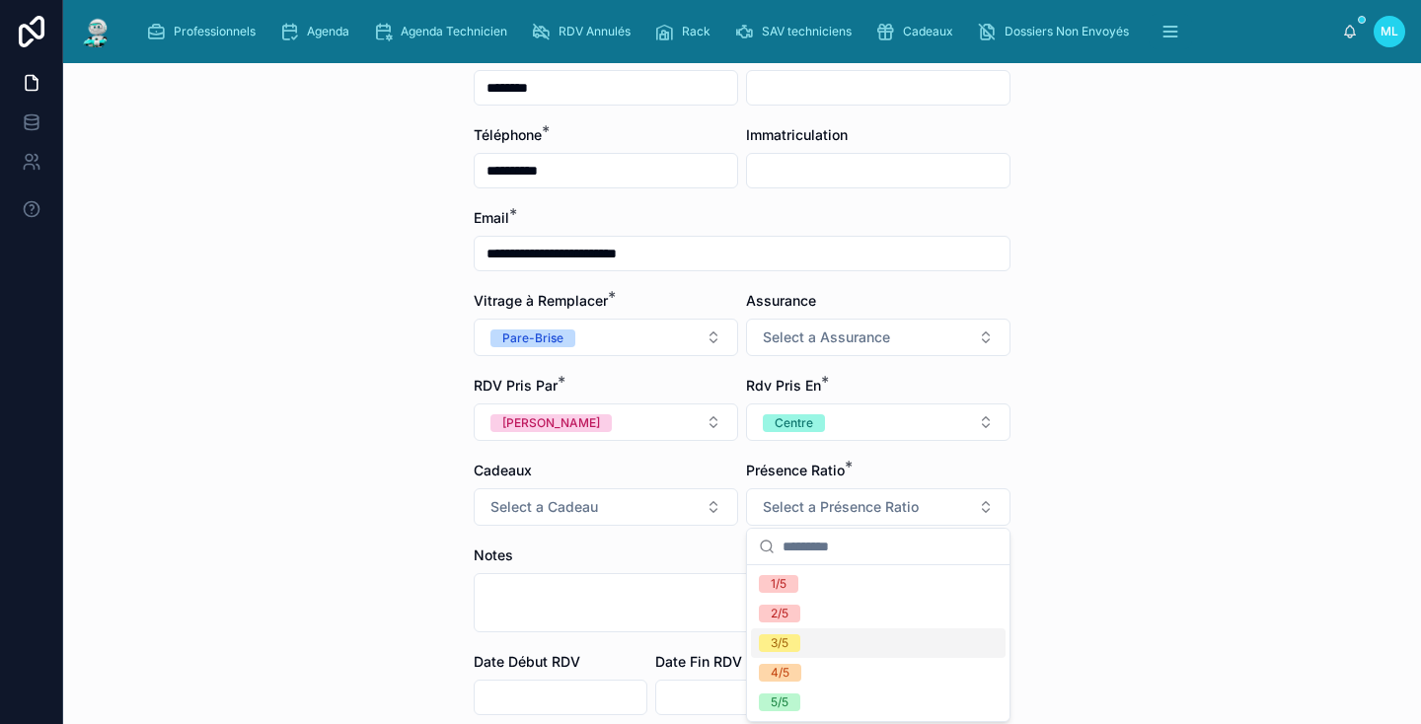
scroll to position [0, 0]
click at [803, 698] on div "5/5" at bounding box center [878, 705] width 255 height 30
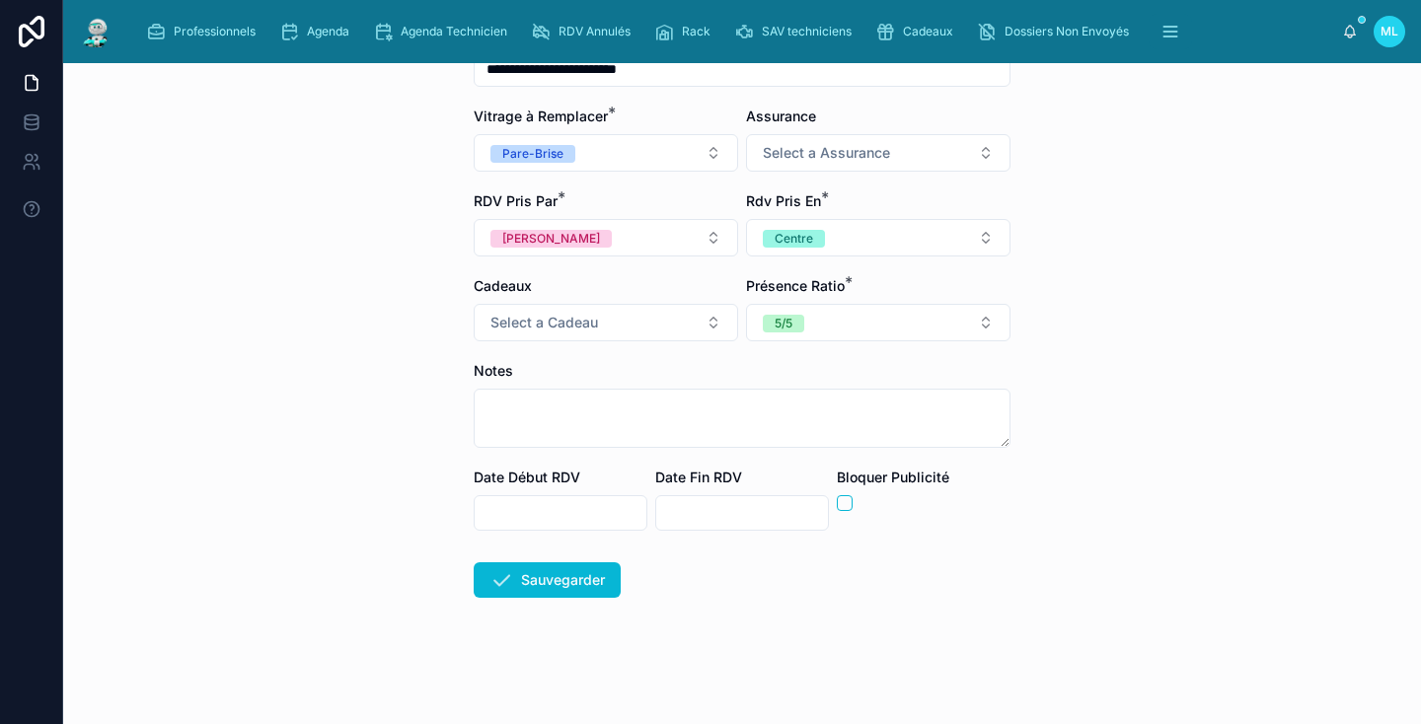
scroll to position [432, 0]
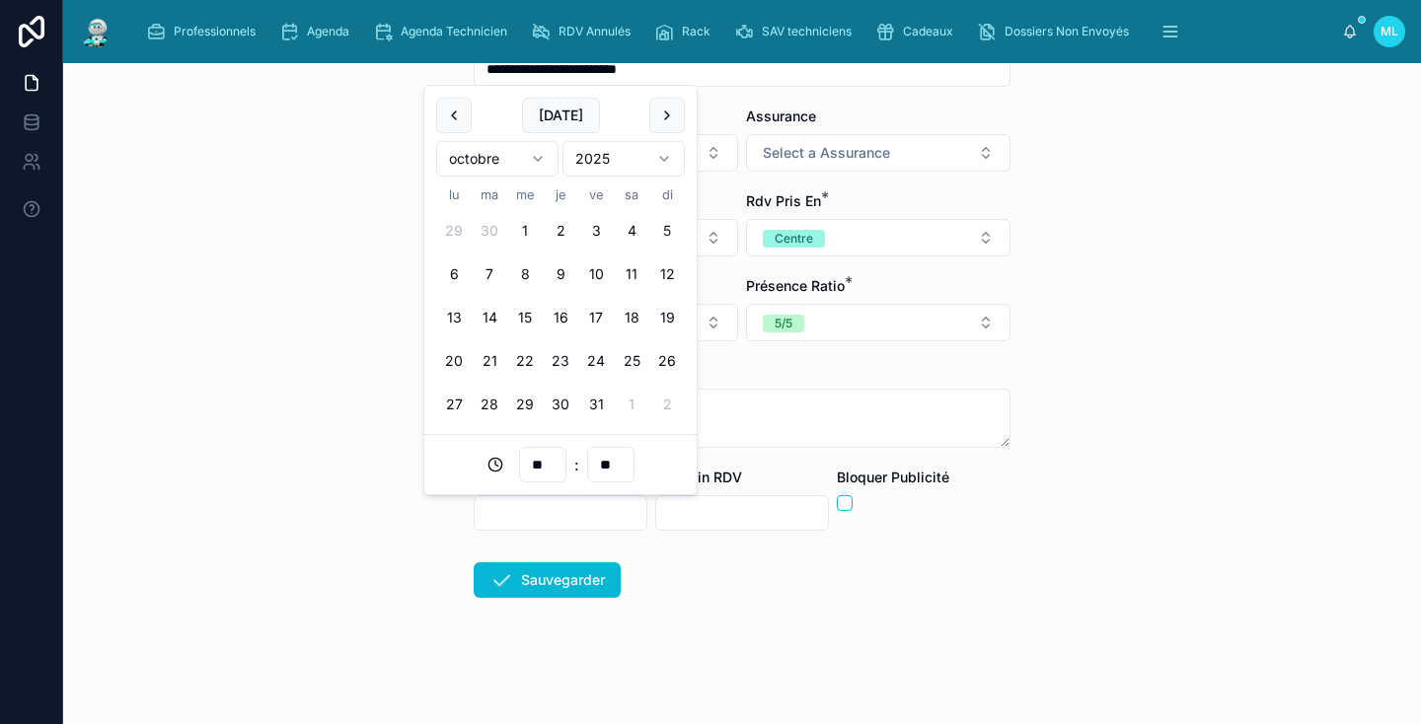
click at [571, 519] on input "text" at bounding box center [561, 513] width 172 height 28
click at [487, 268] on button "7" at bounding box center [490, 274] width 36 height 36
click at [393, 246] on div "**********" at bounding box center [741, 393] width 1357 height 661
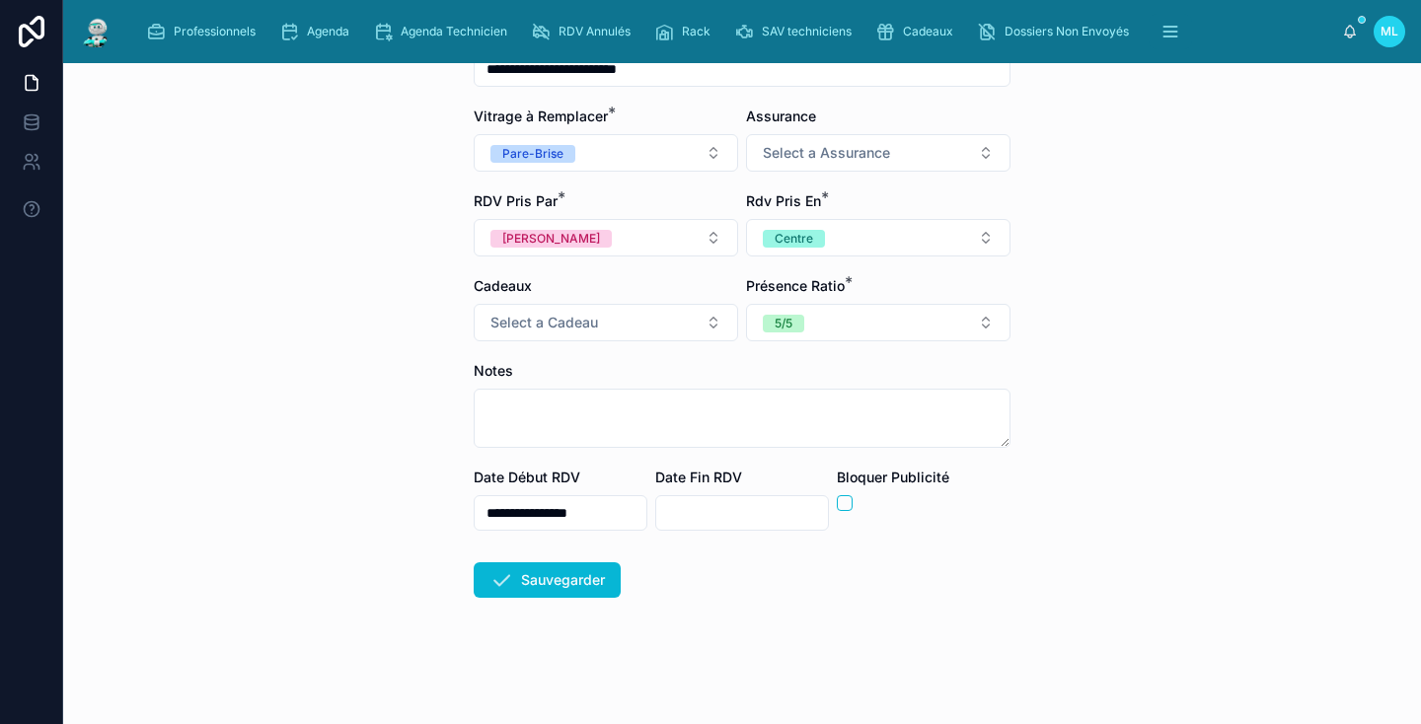
click at [591, 510] on input "**********" at bounding box center [561, 513] width 172 height 28
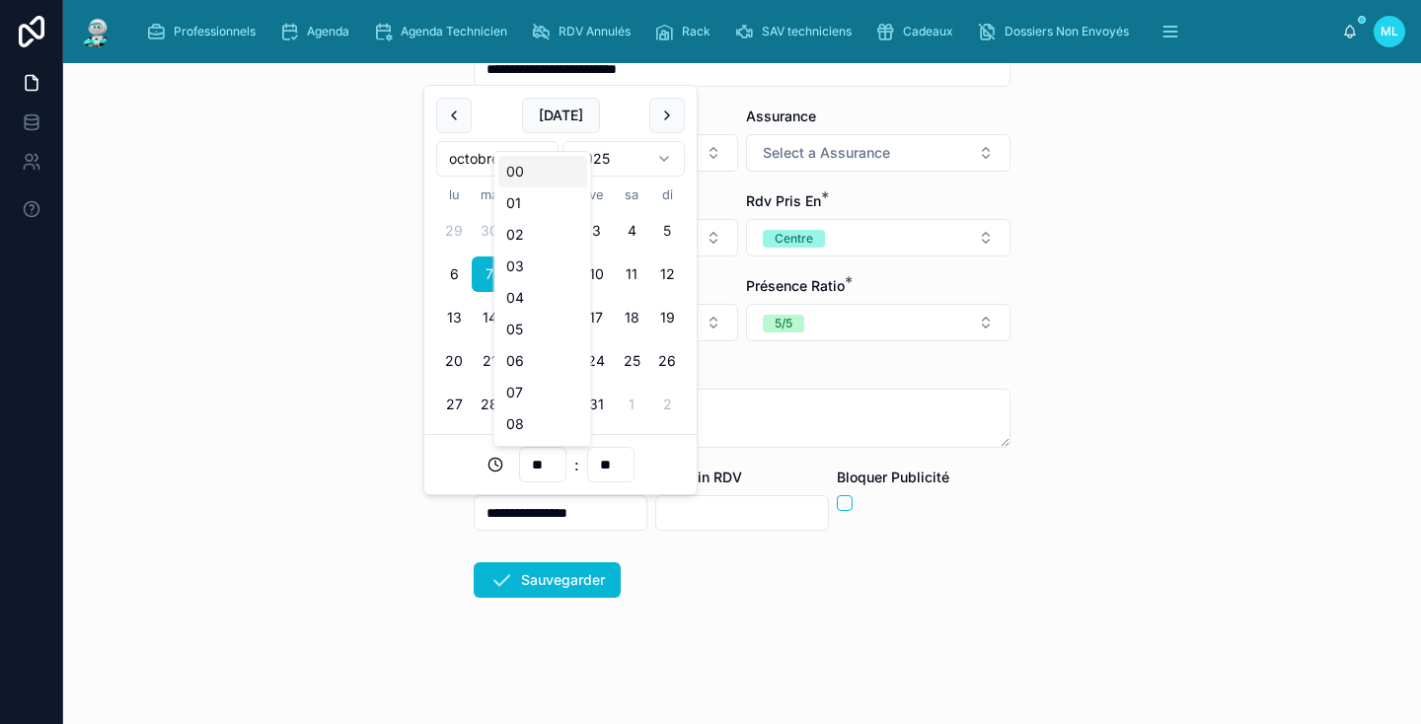
click at [553, 474] on input "**" at bounding box center [542, 465] width 45 height 28
click at [526, 380] on div "09" at bounding box center [542, 376] width 89 height 32
type input "**********"
type input "**"
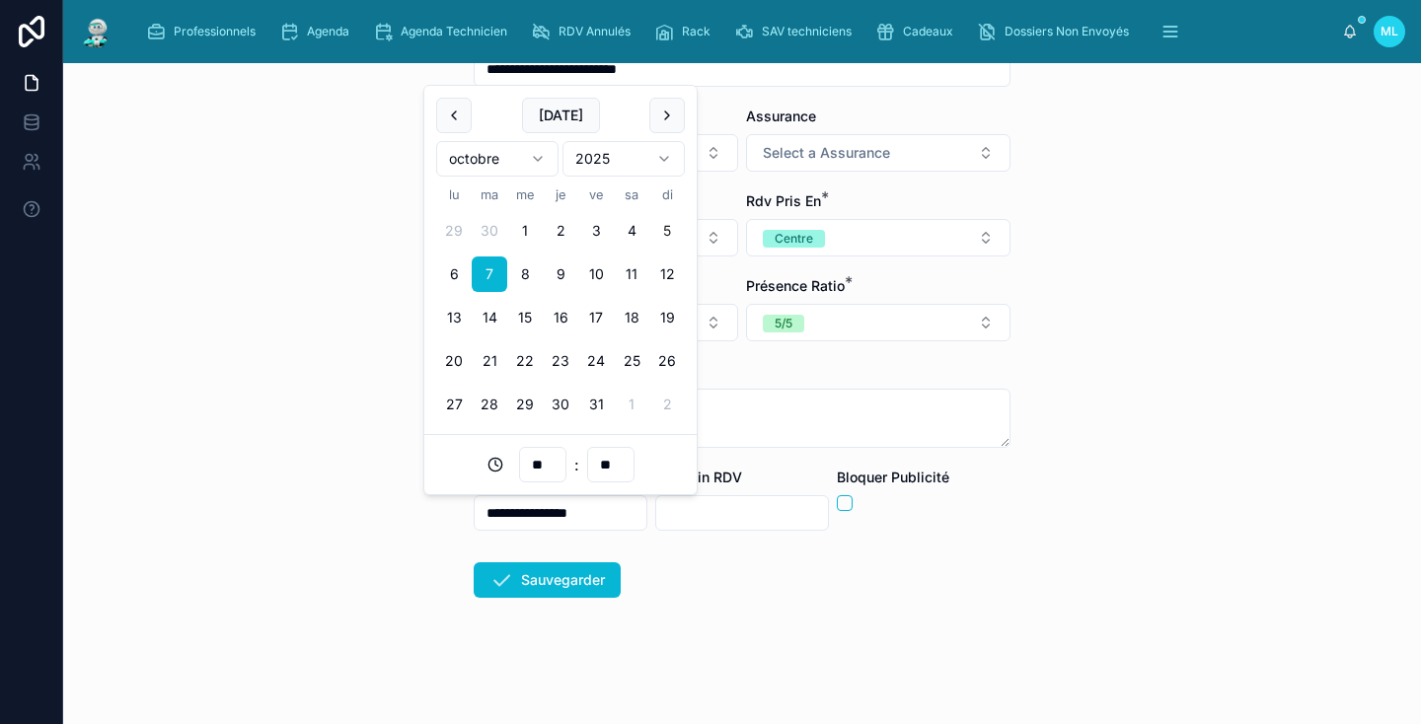
click at [763, 465] on form "**********" at bounding box center [742, 248] width 537 height 951
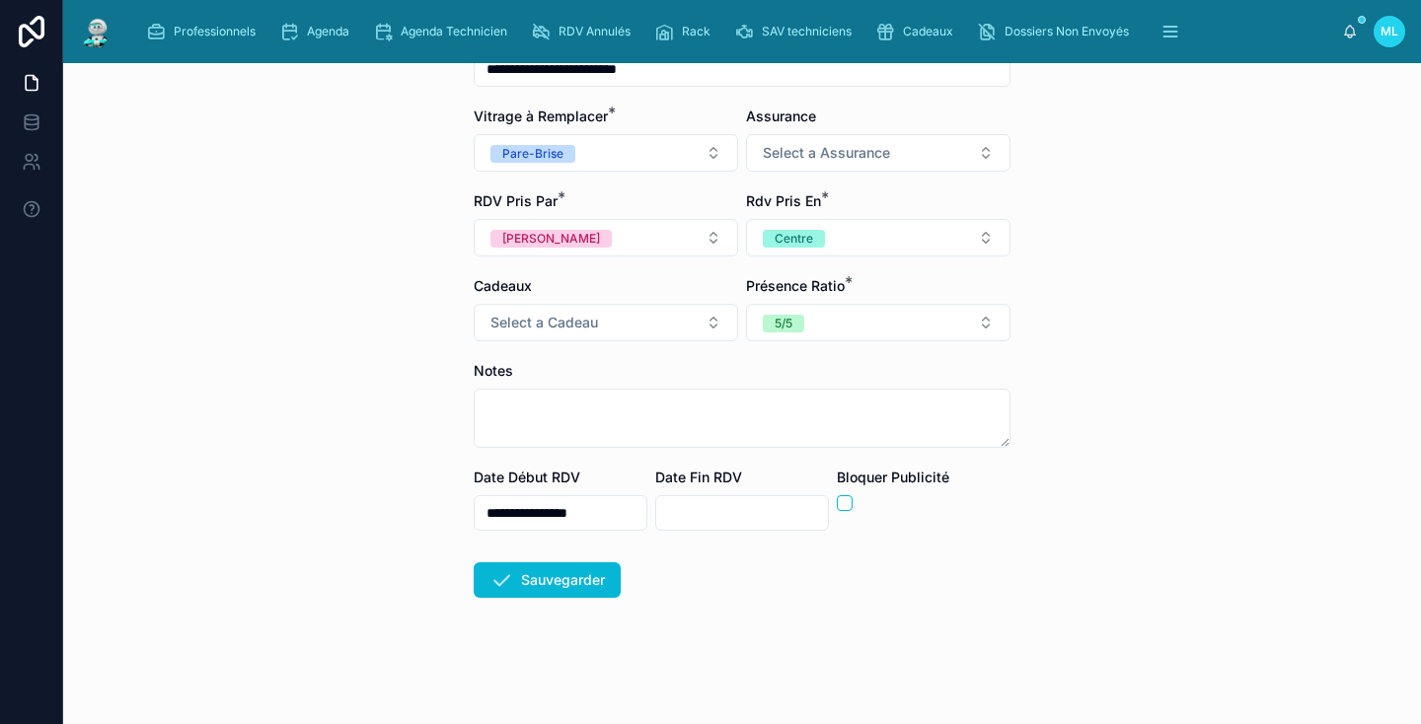
click at [752, 515] on input "text" at bounding box center [742, 513] width 172 height 28
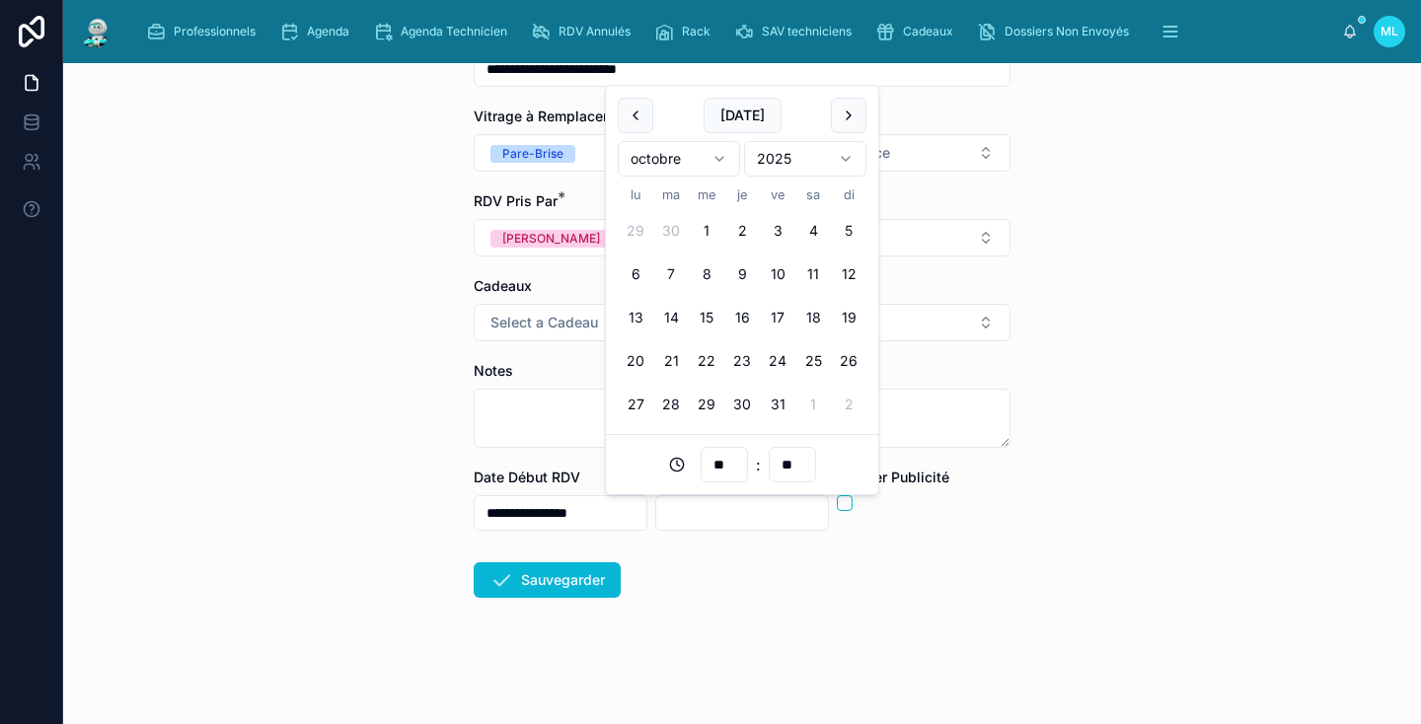
click at [668, 268] on button "7" at bounding box center [671, 274] width 36 height 36
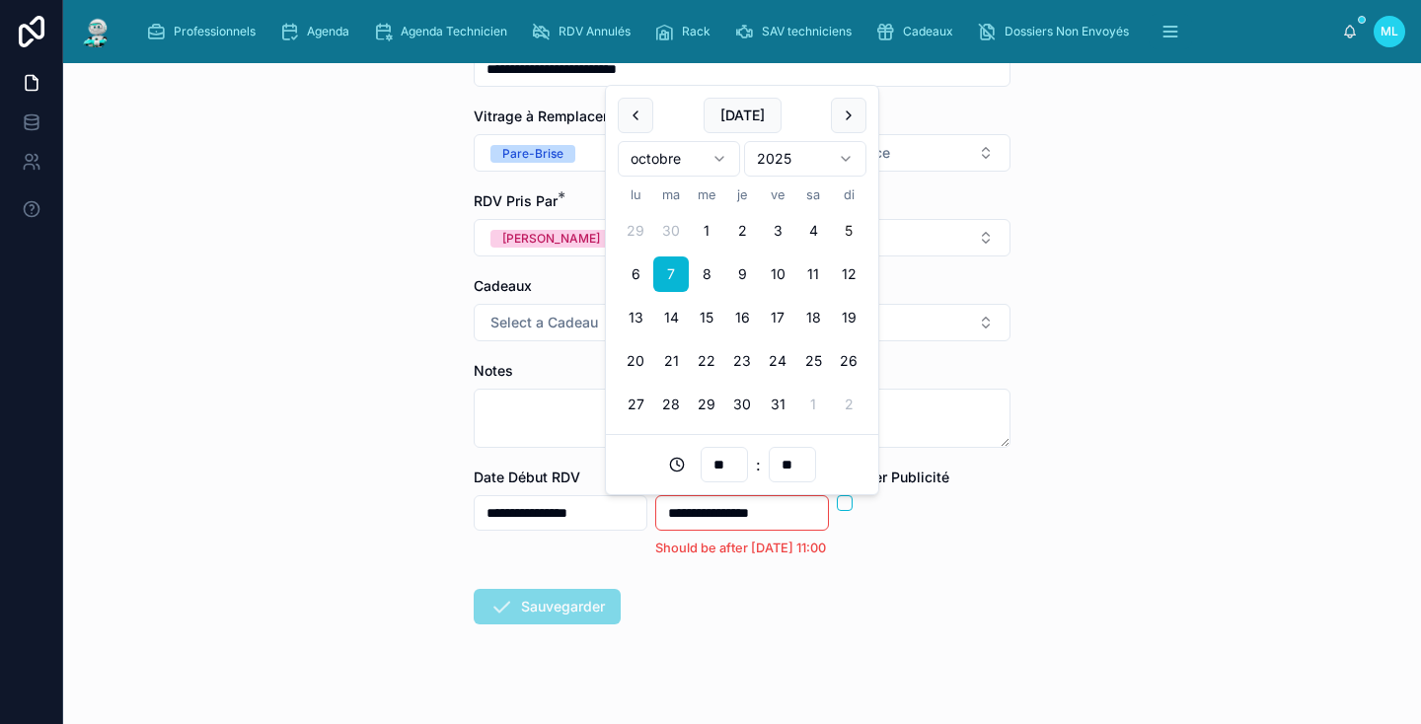
click at [727, 464] on input "**" at bounding box center [723, 465] width 45 height 28
click at [723, 359] on div "18" at bounding box center [724, 362] width 89 height 32
type input "**********"
type input "**"
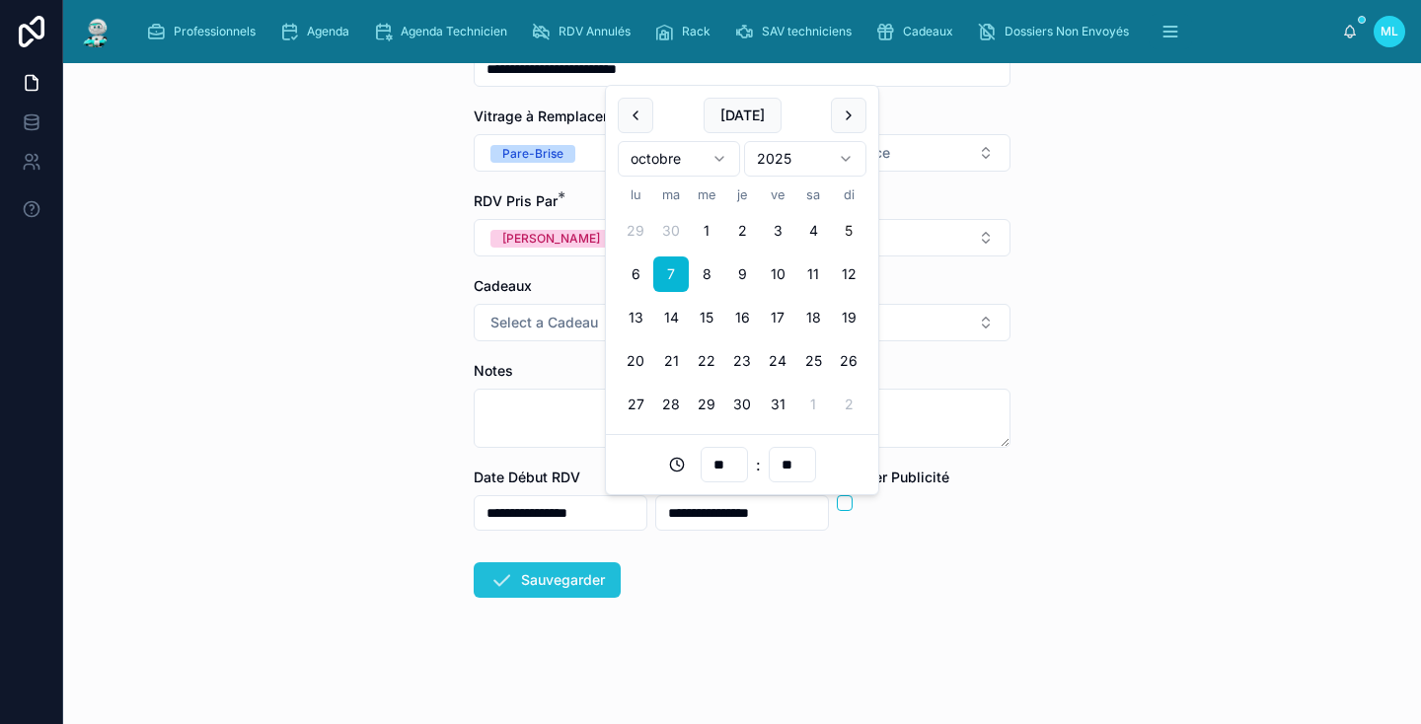
click at [548, 580] on button "Sauvegarder" at bounding box center [547, 580] width 147 height 36
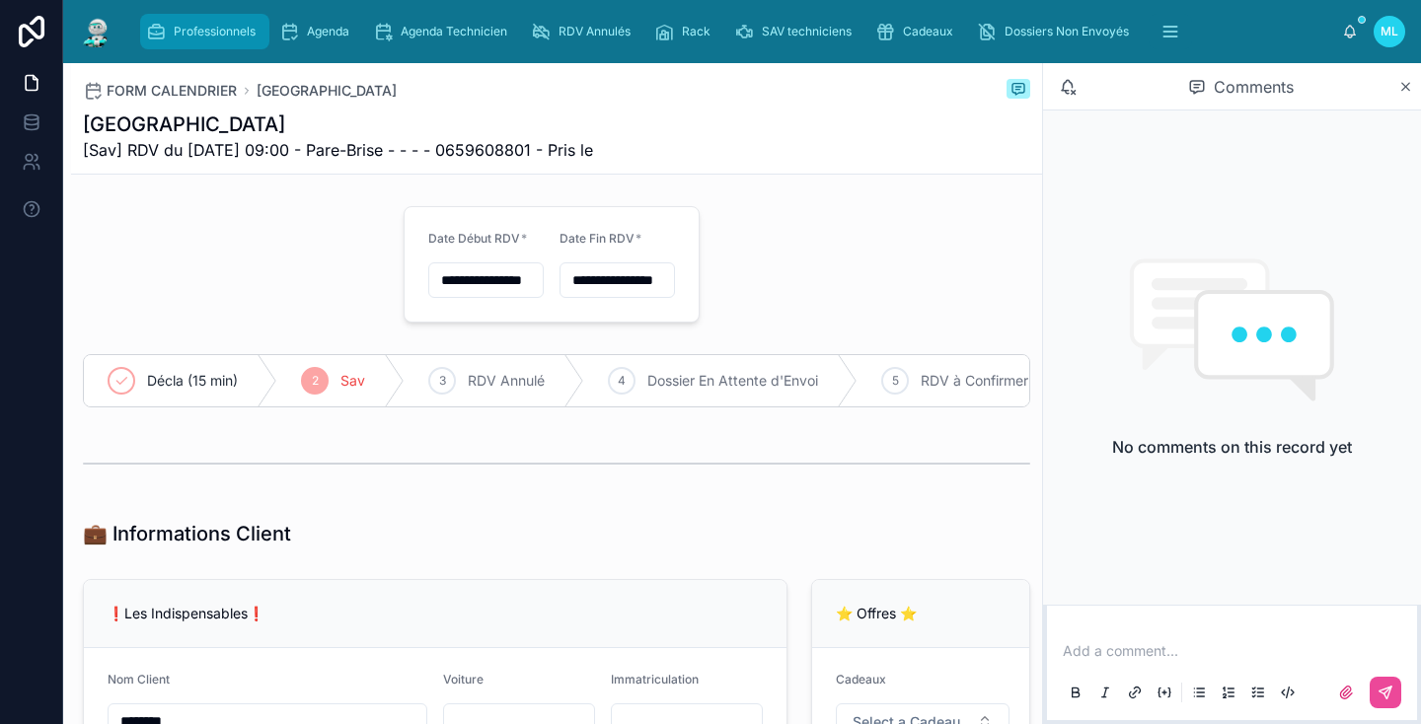
click at [207, 38] on span "Professionnels" at bounding box center [215, 32] width 82 height 16
